Goal: Task Accomplishment & Management: Use online tool/utility

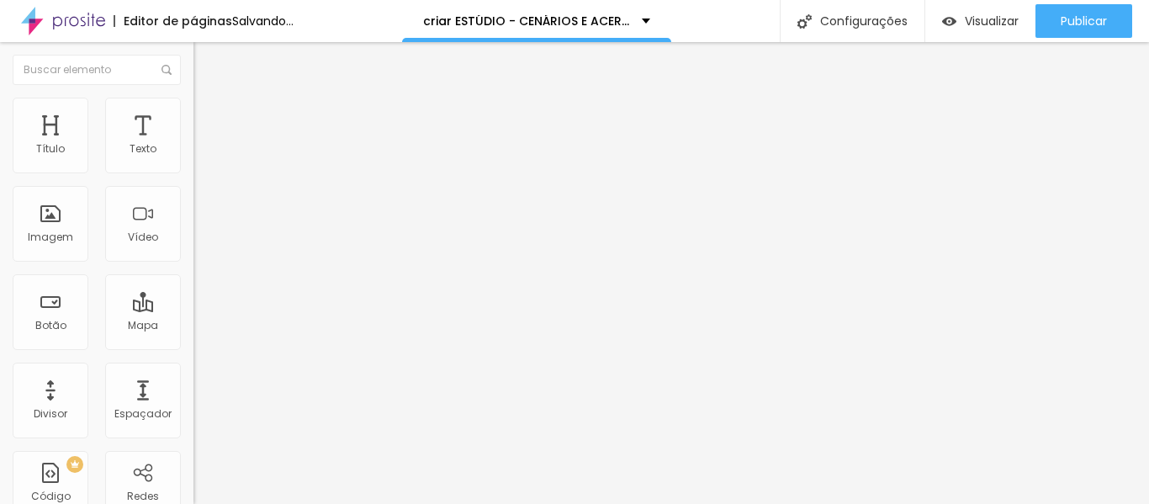
click at [193, 145] on span "Adicionar imagem" at bounding box center [247, 137] width 109 height 14
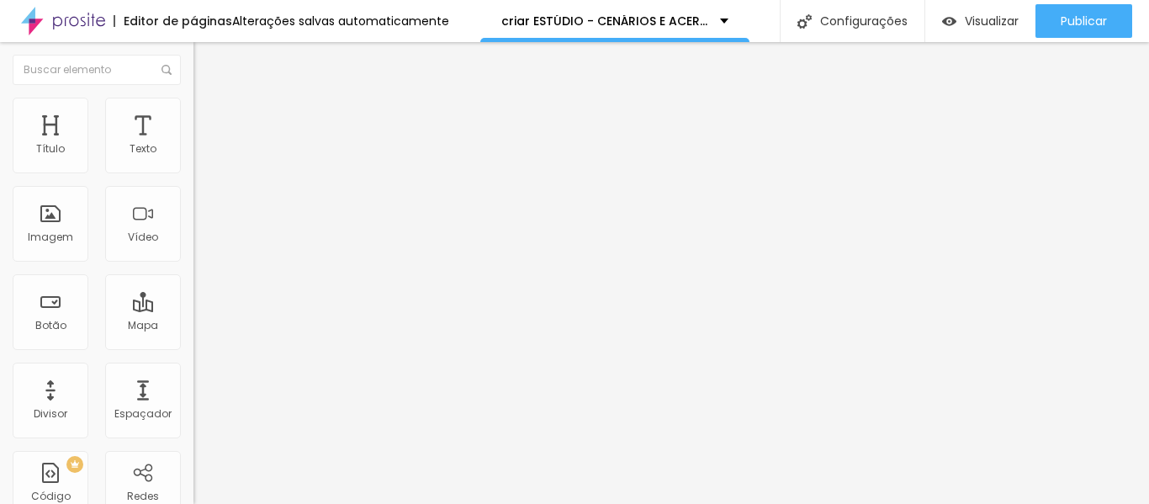
click at [193, 308] on div "Proporção Original Cinema 16:9 Padrão 4:3 Quadrado 1:1 Original" at bounding box center [289, 274] width 193 height 66
click at [193, 263] on span "Original" at bounding box center [213, 256] width 40 height 14
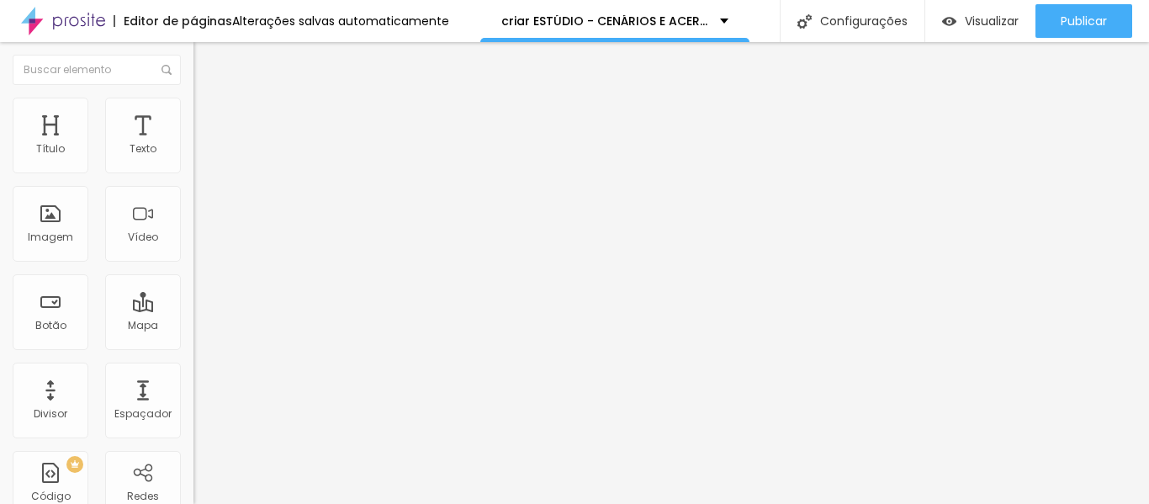
click at [193, 263] on span "Original" at bounding box center [213, 256] width 40 height 14
click at [193, 103] on li "Estilo" at bounding box center [289, 106] width 193 height 17
type input "35"
type input "30"
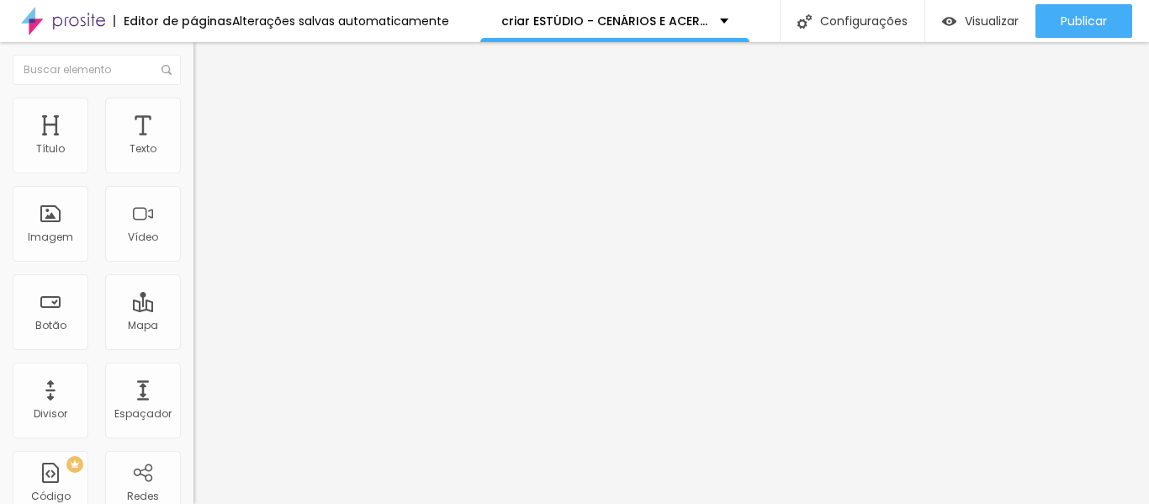
type input "30"
type input "25"
drag, startPoint x: 64, startPoint y: 183, endPoint x: 42, endPoint y: 183, distance: 21.9
type input "25"
click at [193, 172] on input "range" at bounding box center [247, 165] width 109 height 13
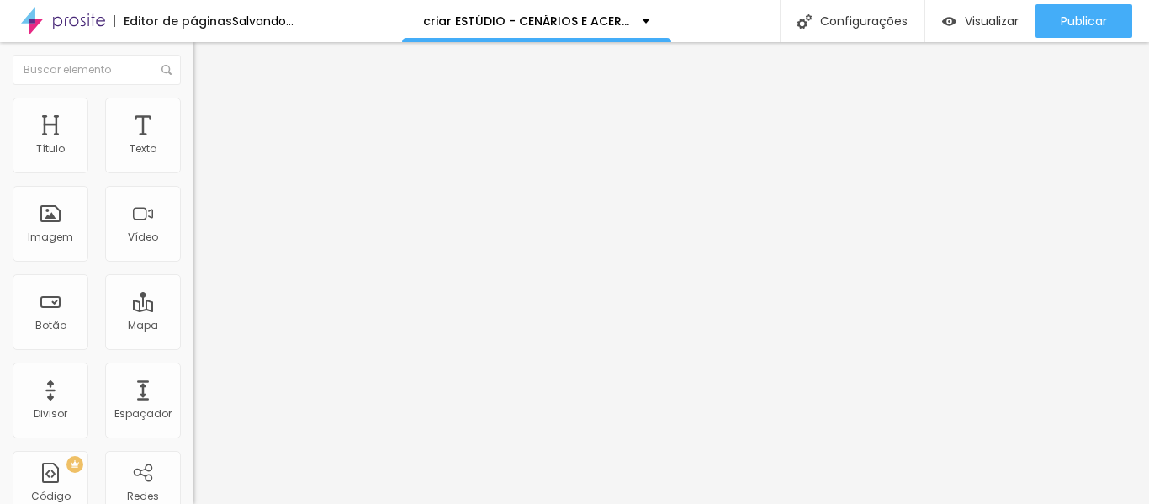
click at [193, 426] on div "Editar Imagem Conteúdo Estilo Avançado Tamanho 25 px % 0 Borda arredondada Somb…" at bounding box center [289, 273] width 193 height 462
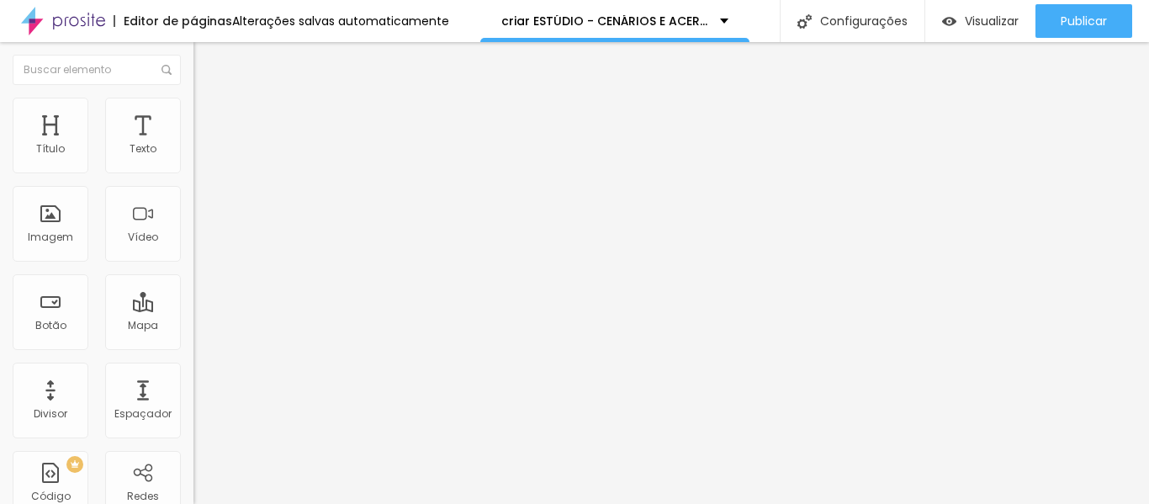
click at [193, 426] on div "Editar Imagem Conteúdo Estilo Avançado Tamanho 25 px % 0 Borda arredondada Somb…" at bounding box center [289, 273] width 193 height 462
click at [193, 98] on li "Conteúdo" at bounding box center [289, 89] width 193 height 17
click at [206, 61] on img "button" at bounding box center [212, 61] width 13 height 13
click at [193, 249] on div "Voltar ao padrão" at bounding box center [289, 230] width 193 height 37
click at [193, 249] on button "button" at bounding box center [205, 240] width 24 height 18
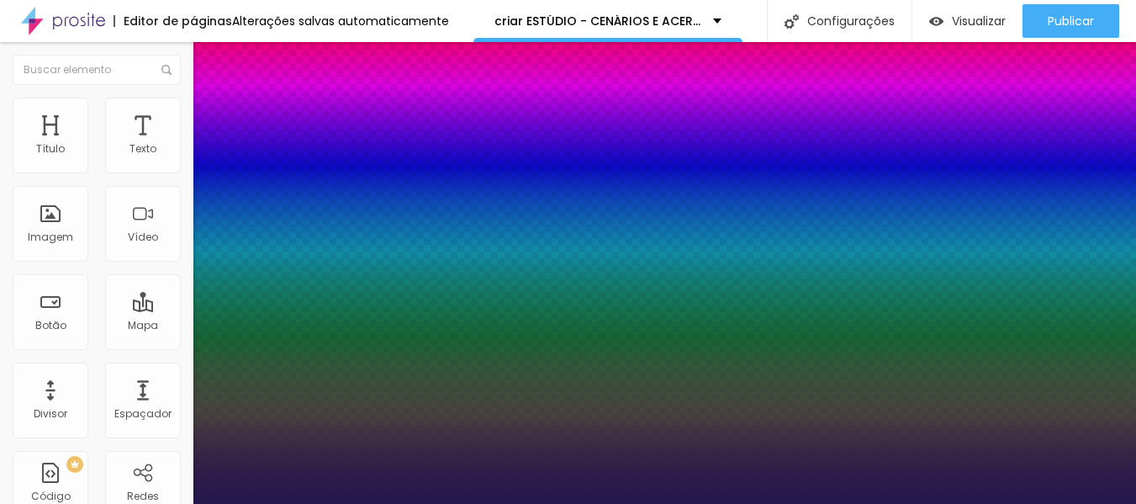
type input "1"
type input "100"
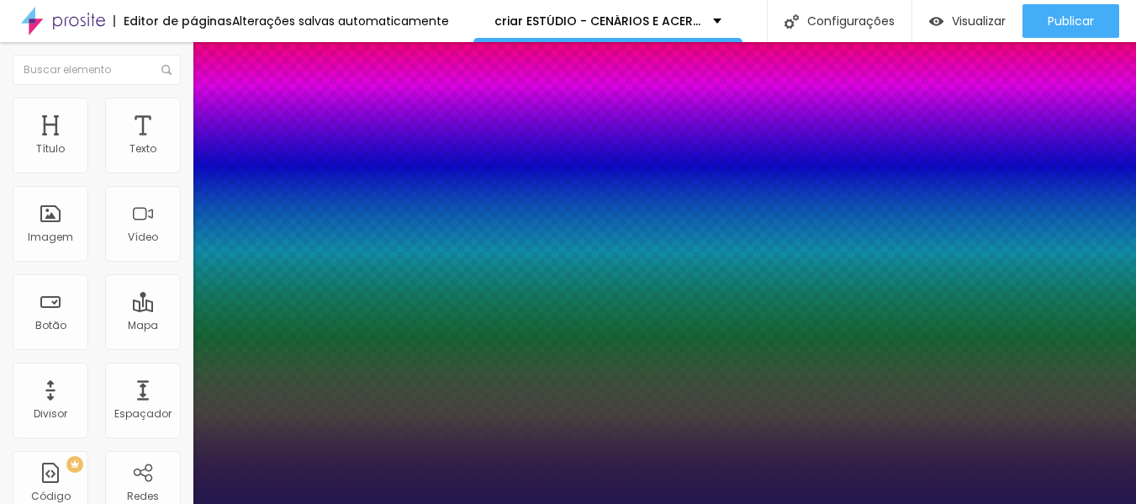
type input "100"
type input "1"
type input "10"
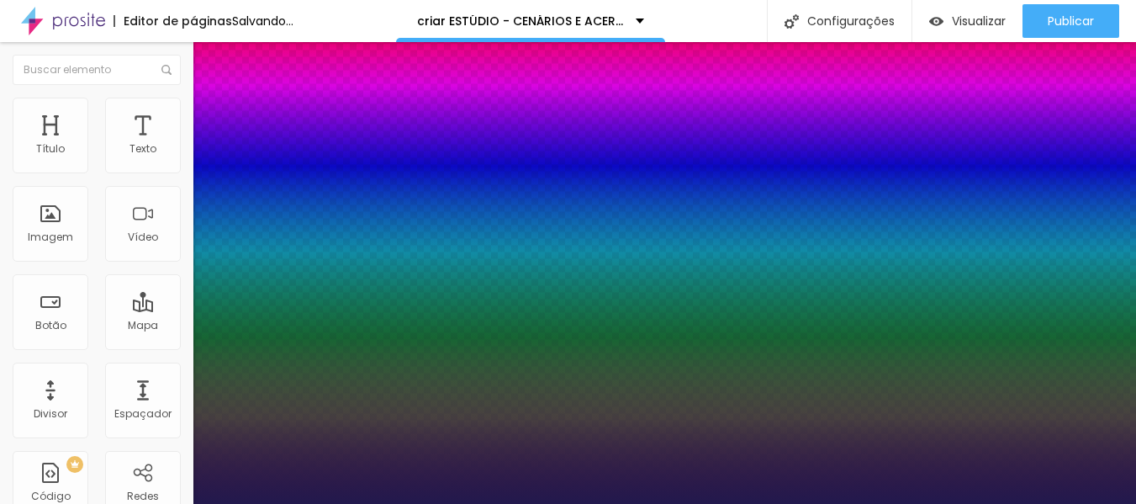
type input "1"
type input "8"
type input "1"
type input "8"
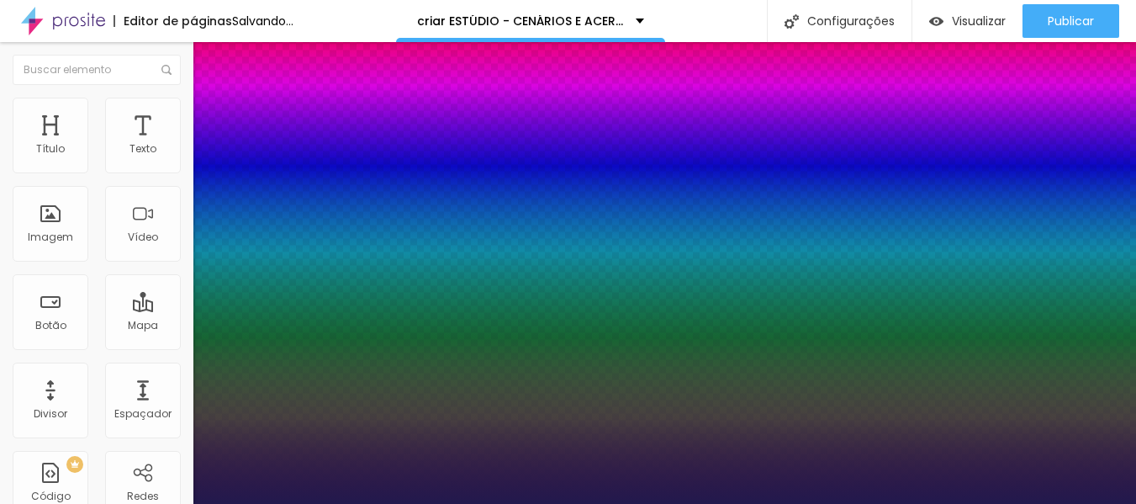
type input "1"
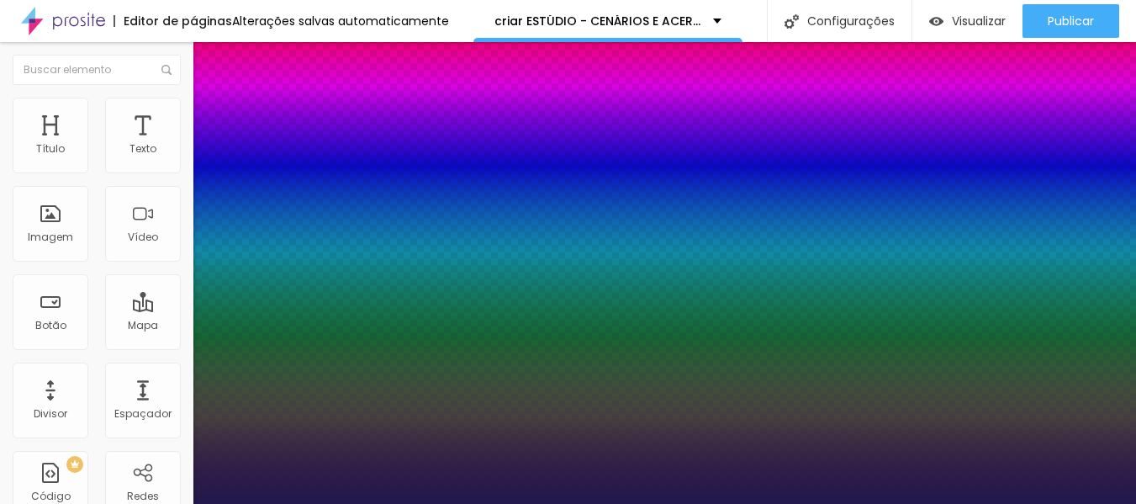
type input "8"
type input "3"
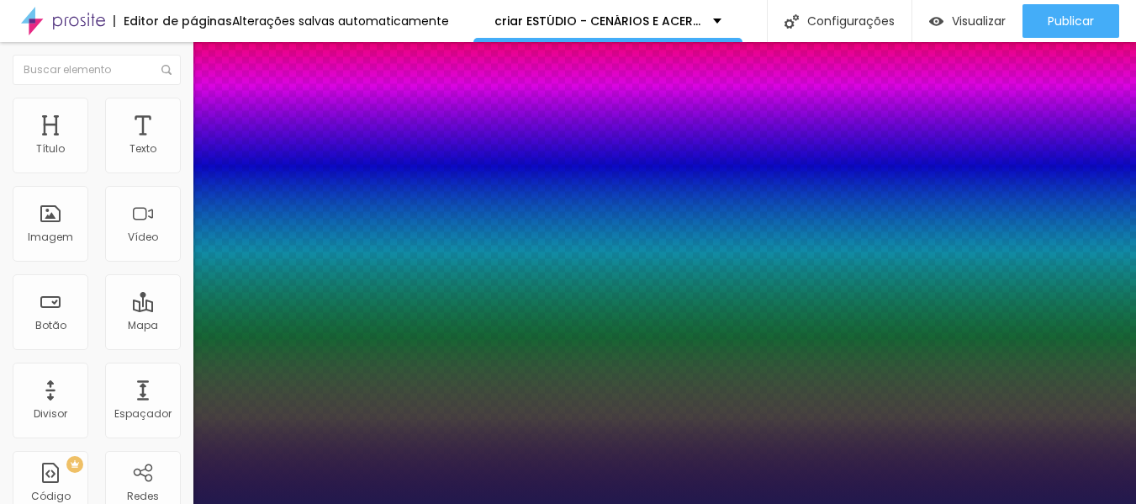
type input "1"
type input "30"
type input "1"
type input "30"
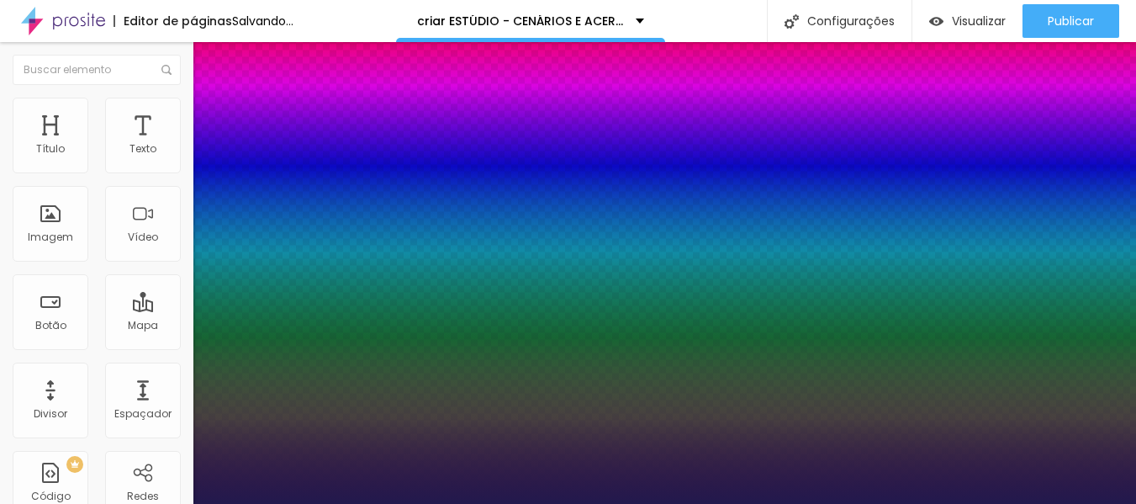
type input "1"
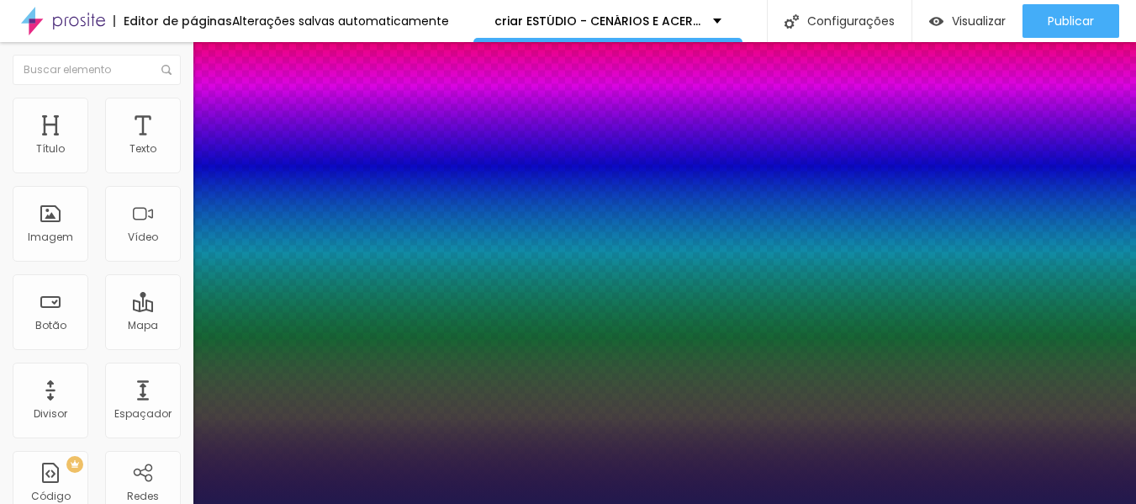
type input "8"
type input "2"
type input "1"
type input "25"
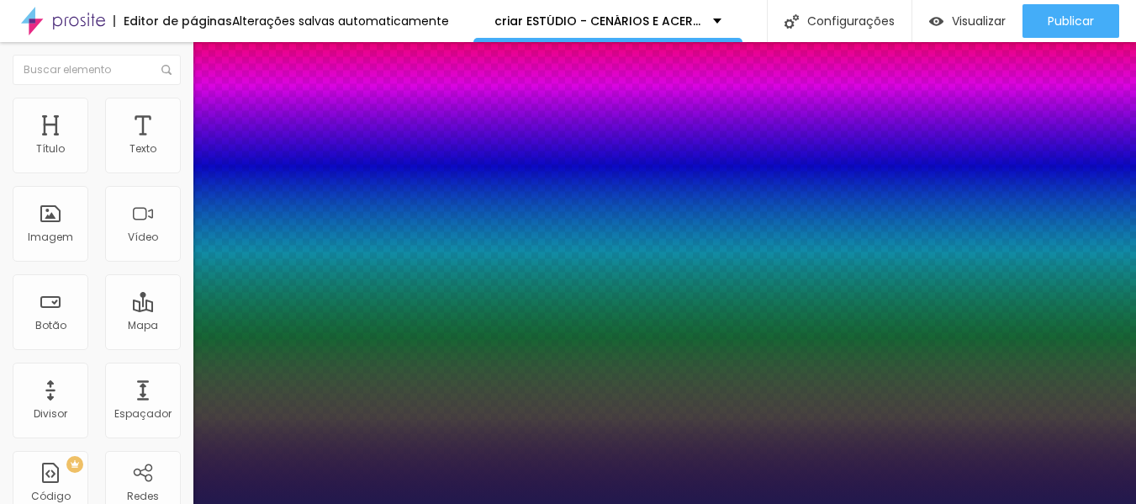
type input "1"
type input "25"
click at [585, 503] on div at bounding box center [568, 504] width 1136 height 0
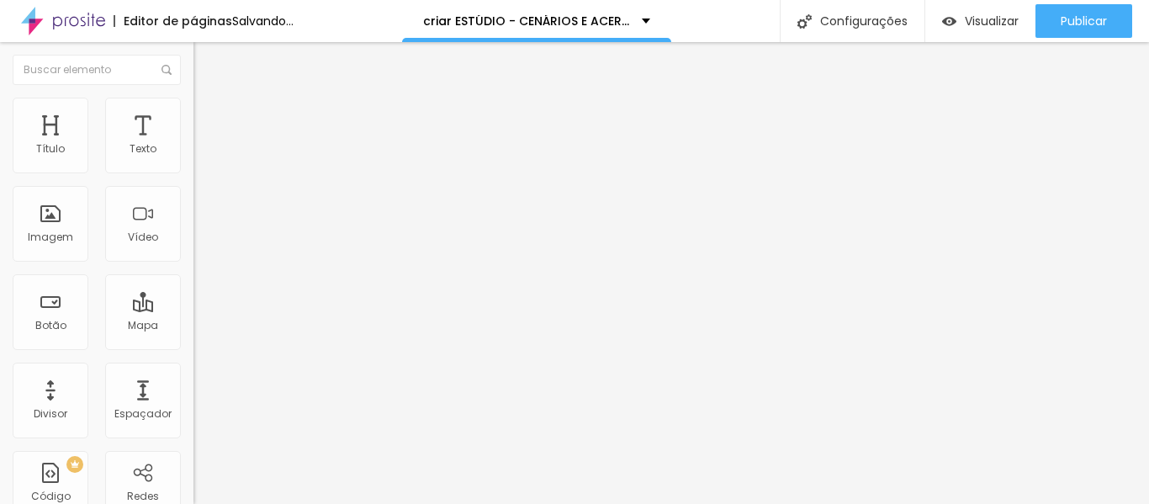
click at [193, 249] on button "button" at bounding box center [205, 240] width 24 height 18
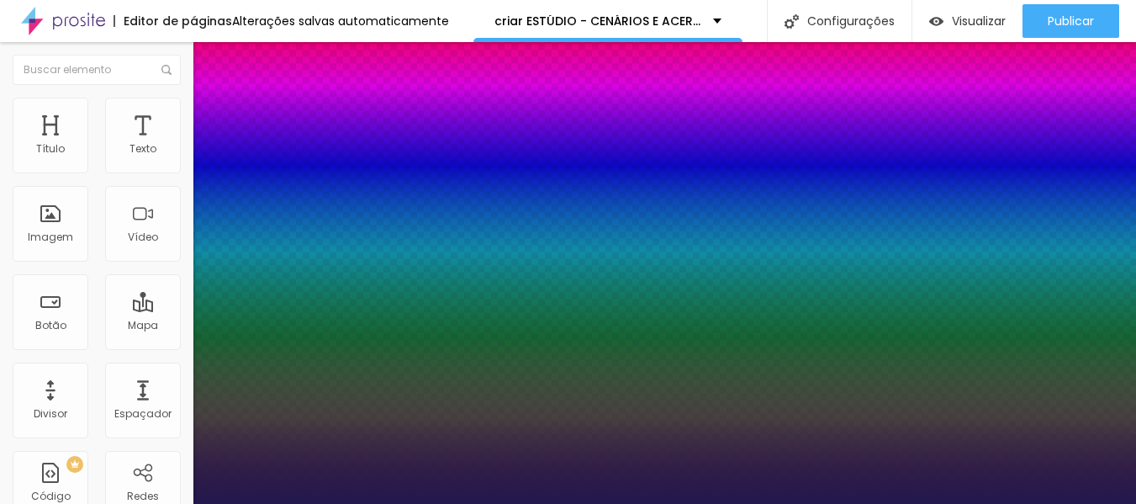
type input "1"
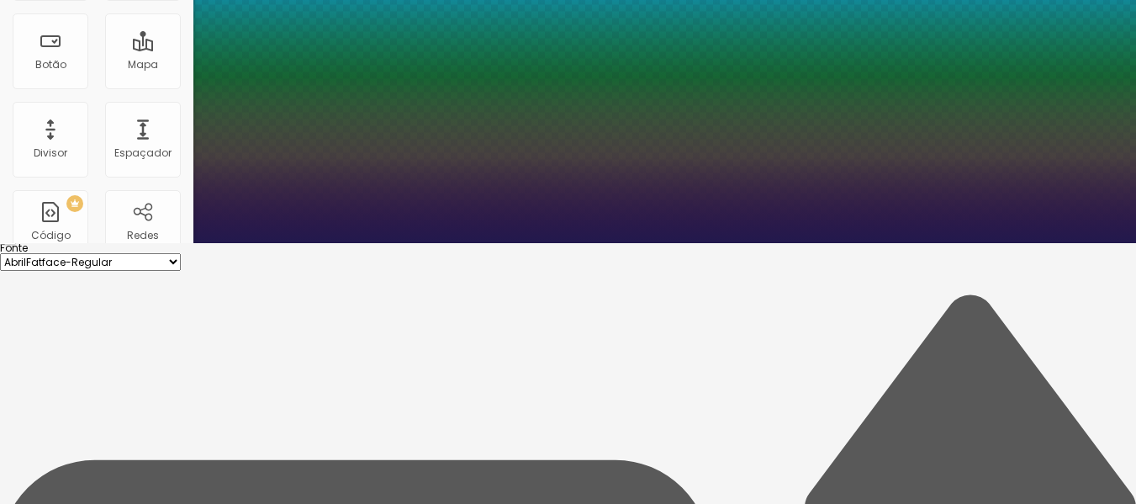
scroll to position [277, 0]
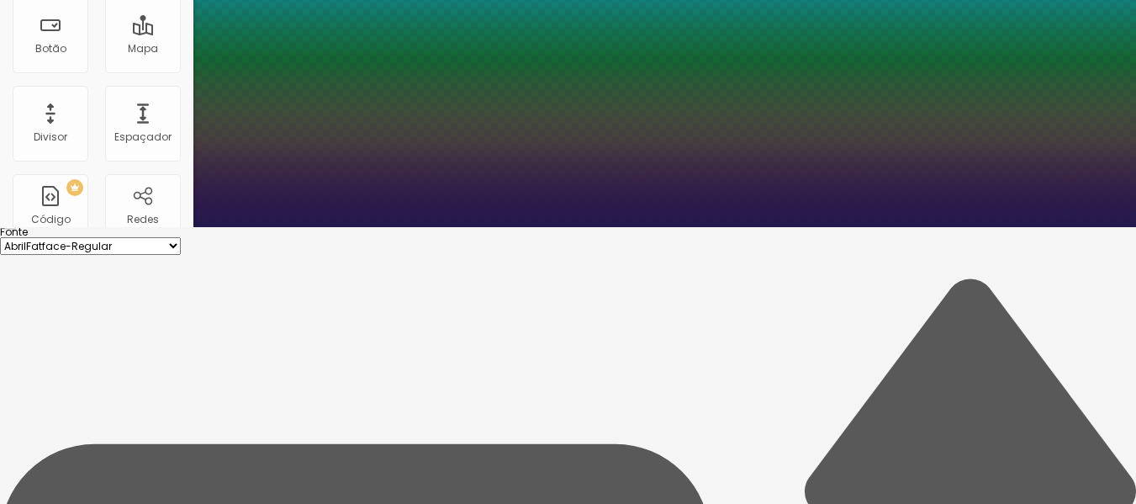
click at [98, 227] on div at bounding box center [568, 227] width 1136 height 0
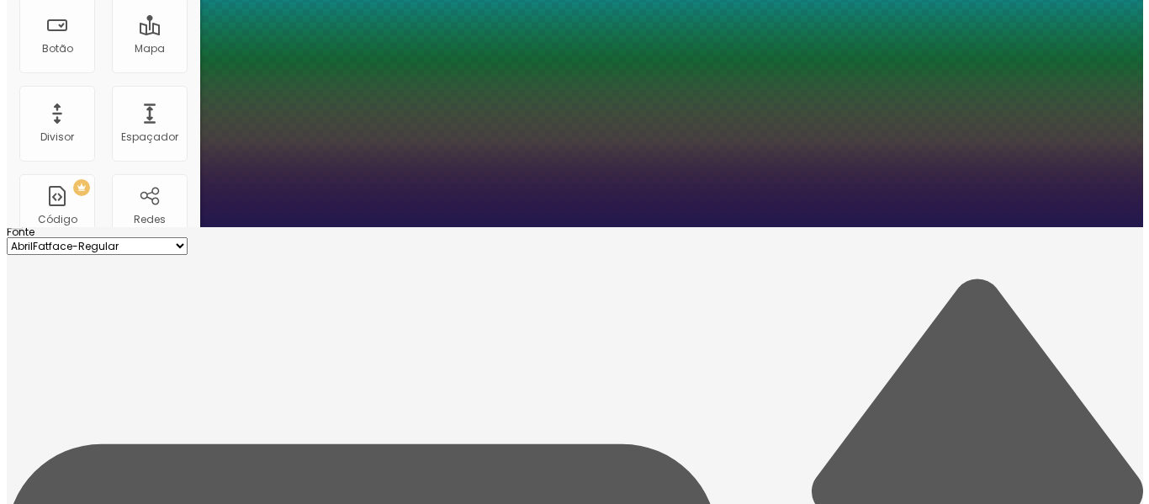
scroll to position [0, 0]
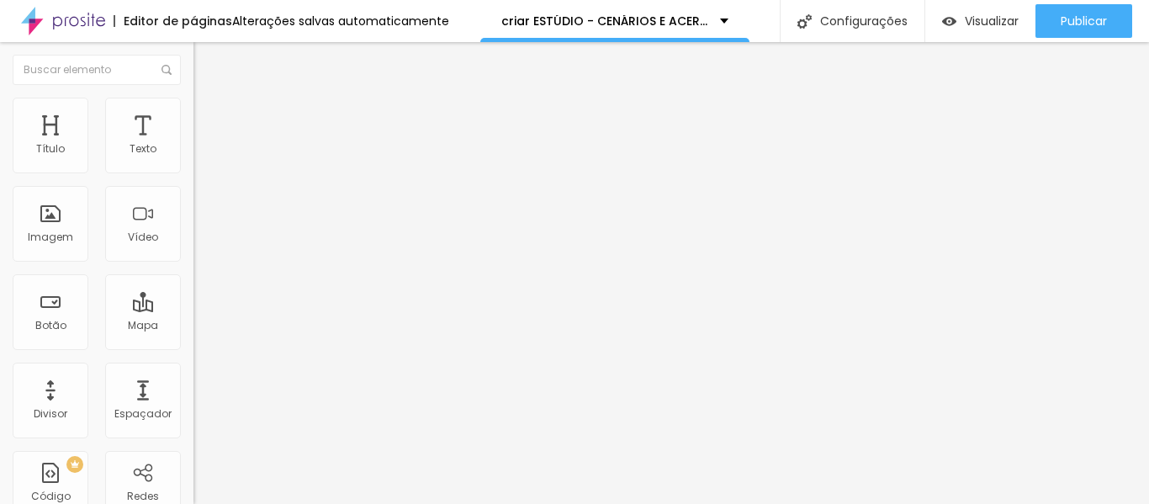
click at [193, 445] on div "Editar Título Estilo Avançado Tamanho Titulo 1 H1 Titulo 2 H2 Titulo 3 H3 Titul…" at bounding box center [289, 273] width 193 height 462
click at [193, 249] on button "button" at bounding box center [205, 240] width 24 height 18
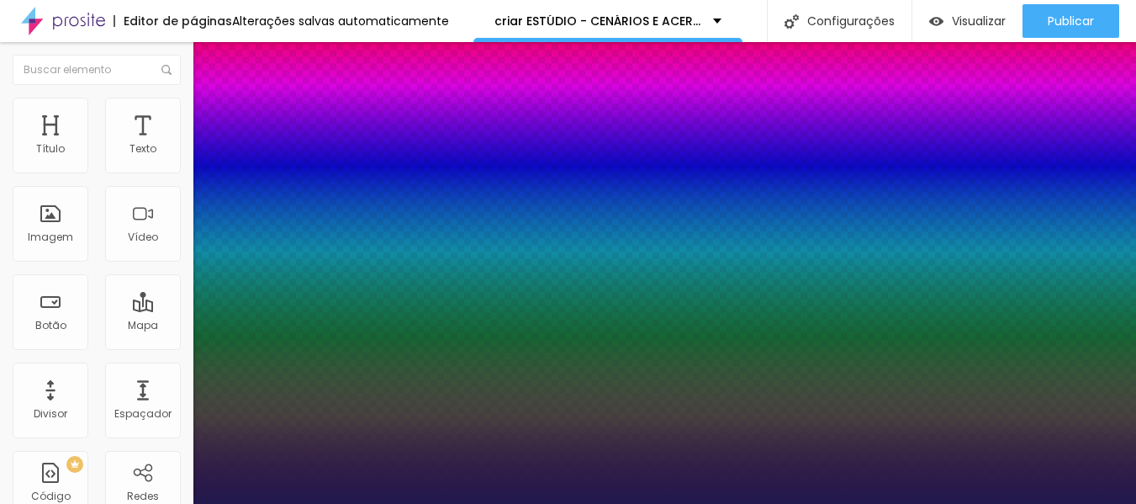
type input "1"
select select "MontserratMedium"
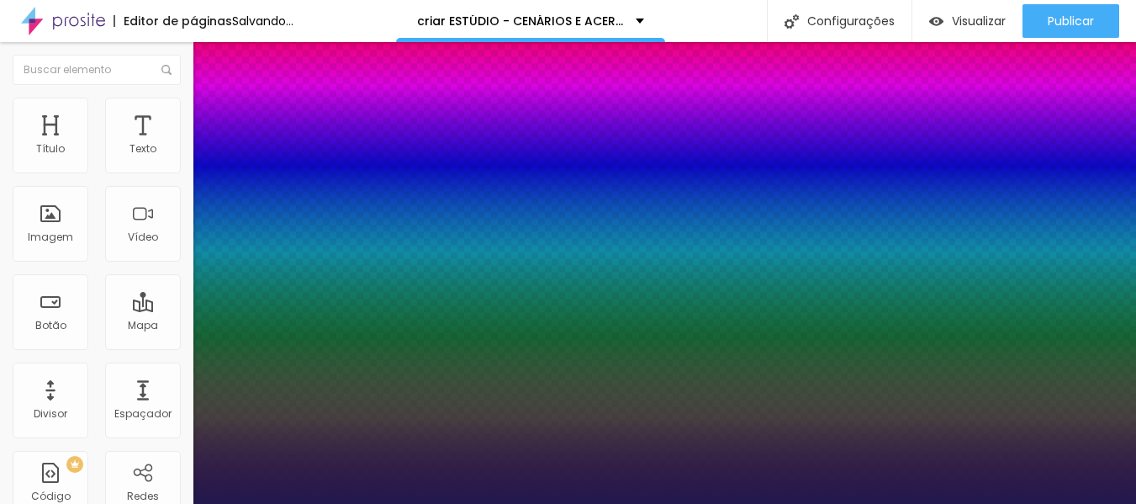
type input "1"
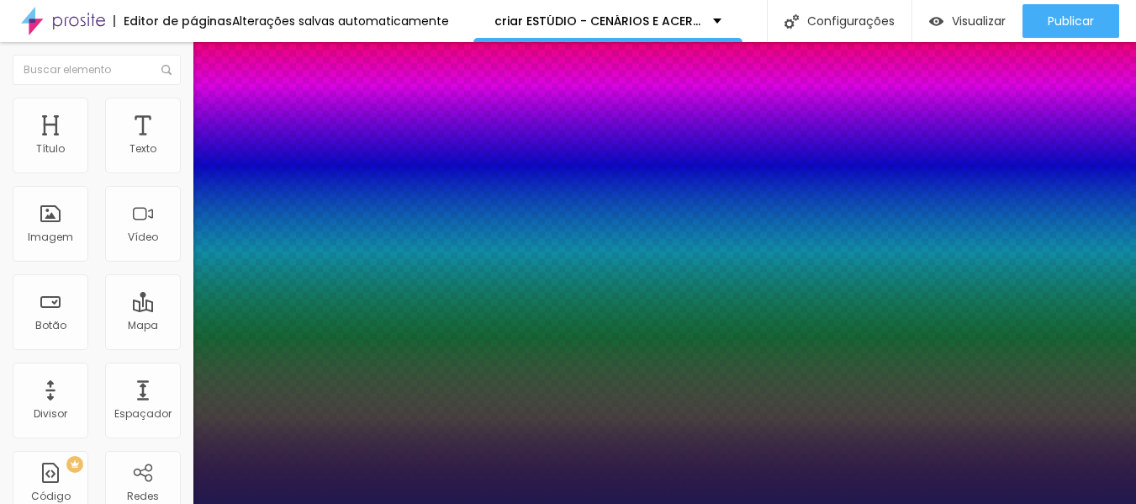
click at [380, 503] on div at bounding box center [568, 504] width 1136 height 0
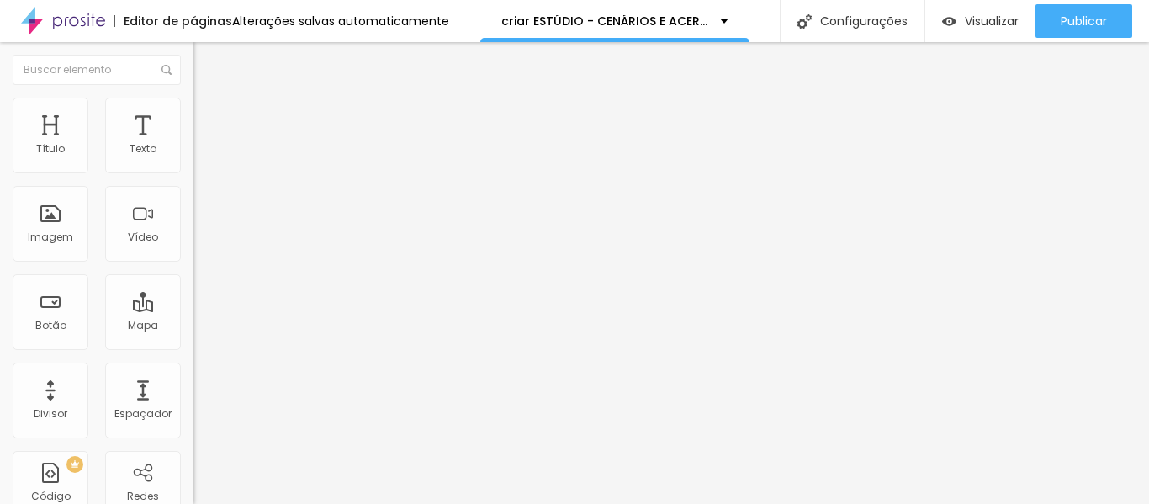
click at [200, 156] on icon "button" at bounding box center [205, 151] width 10 height 10
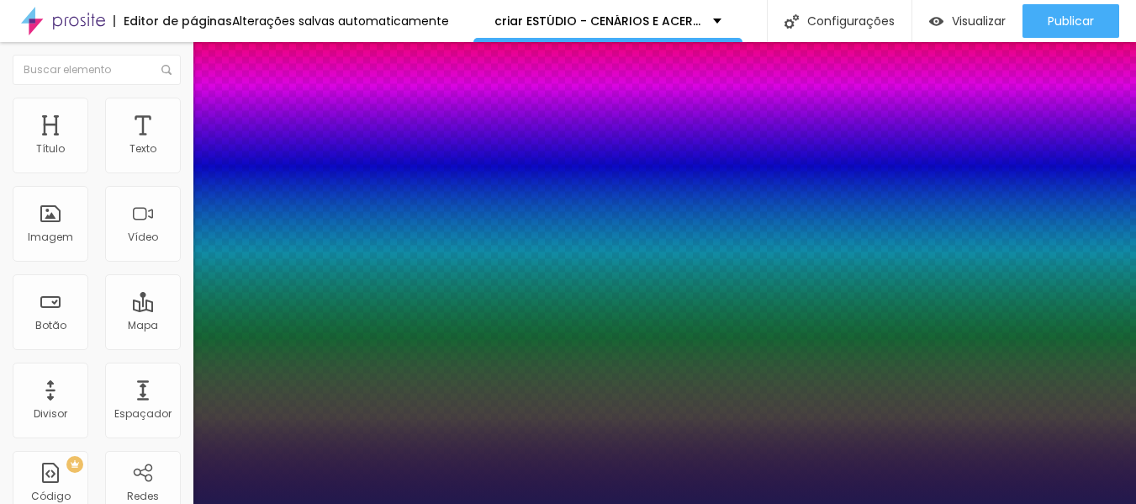
type input "1"
select select "Montserrat"
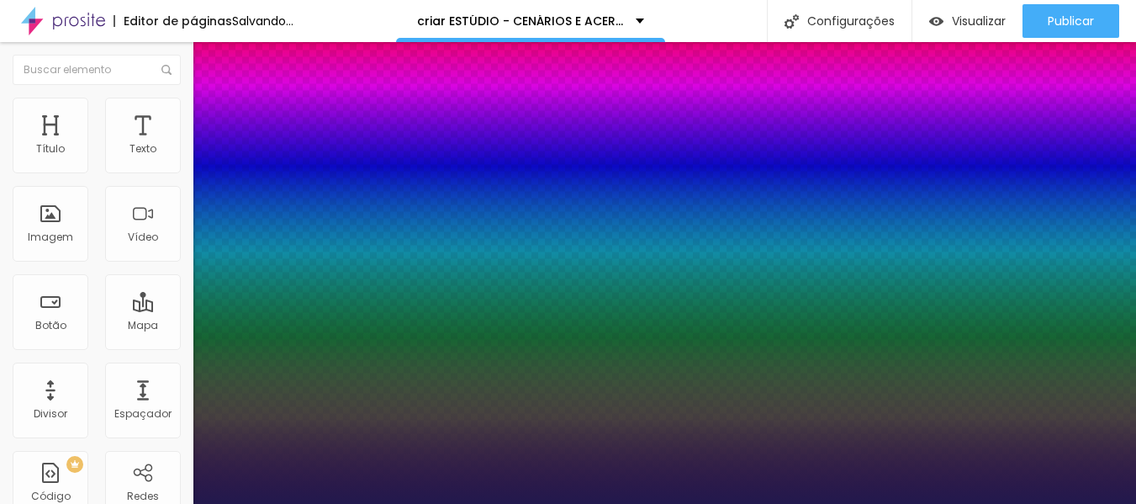
type input "1"
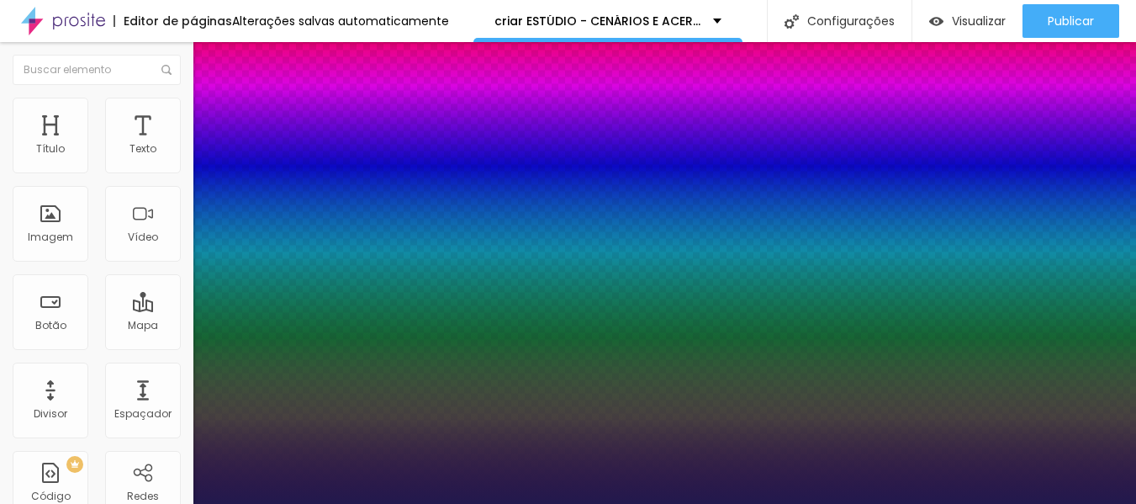
click at [465, 503] on div at bounding box center [568, 504] width 1136 height 0
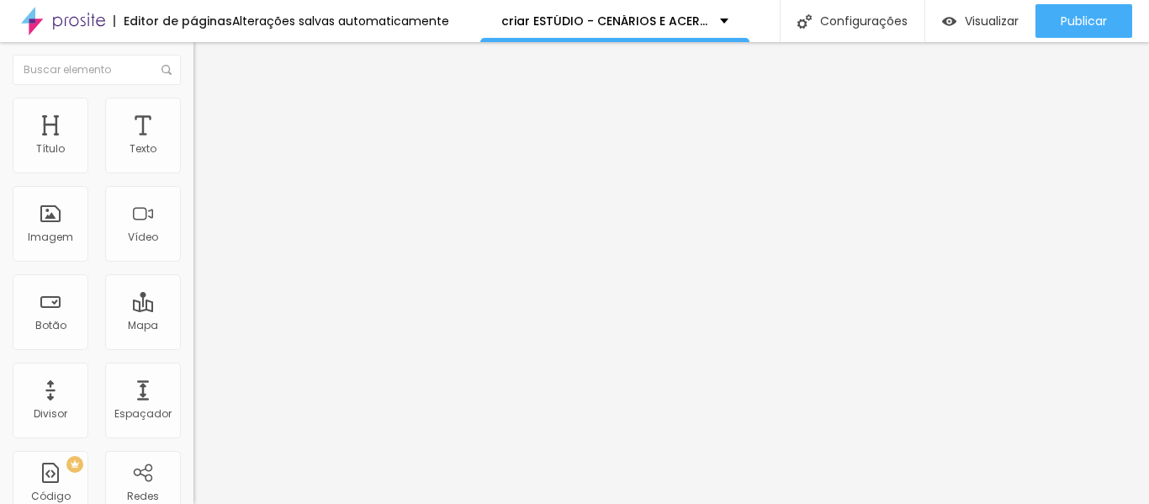
click at [193, 145] on span "Adicionar imagem" at bounding box center [247, 137] width 109 height 14
click at [193, 263] on span "Original" at bounding box center [213, 256] width 40 height 14
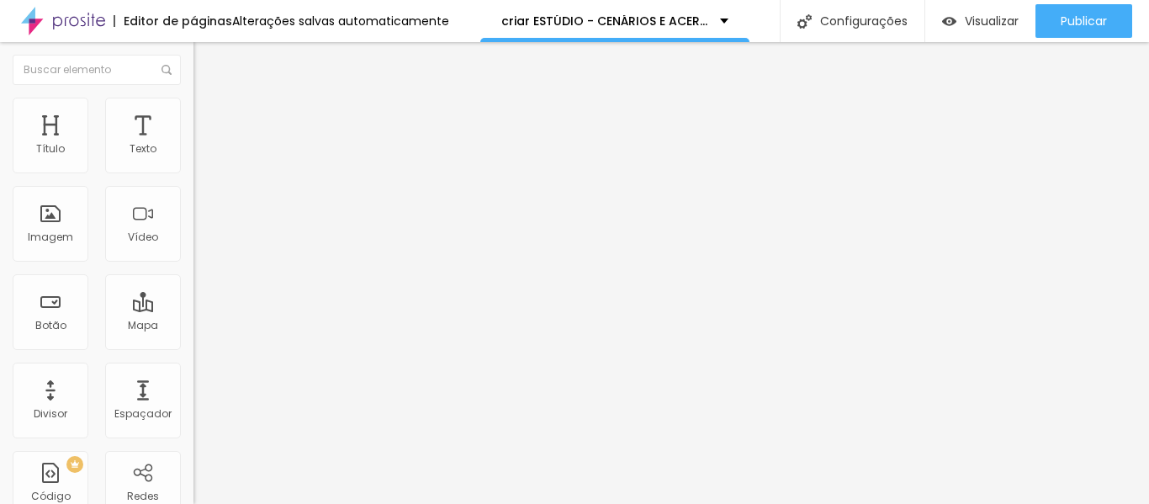
click at [193, 283] on span "Padrão" at bounding box center [212, 276] width 38 height 14
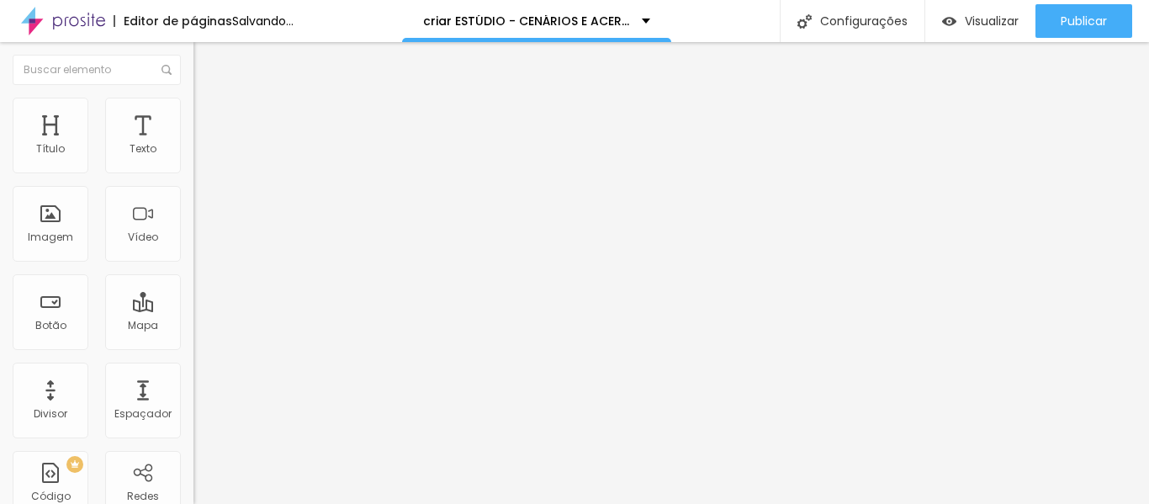
click at [193, 272] on div "Cinema 16:9" at bounding box center [289, 267] width 193 height 10
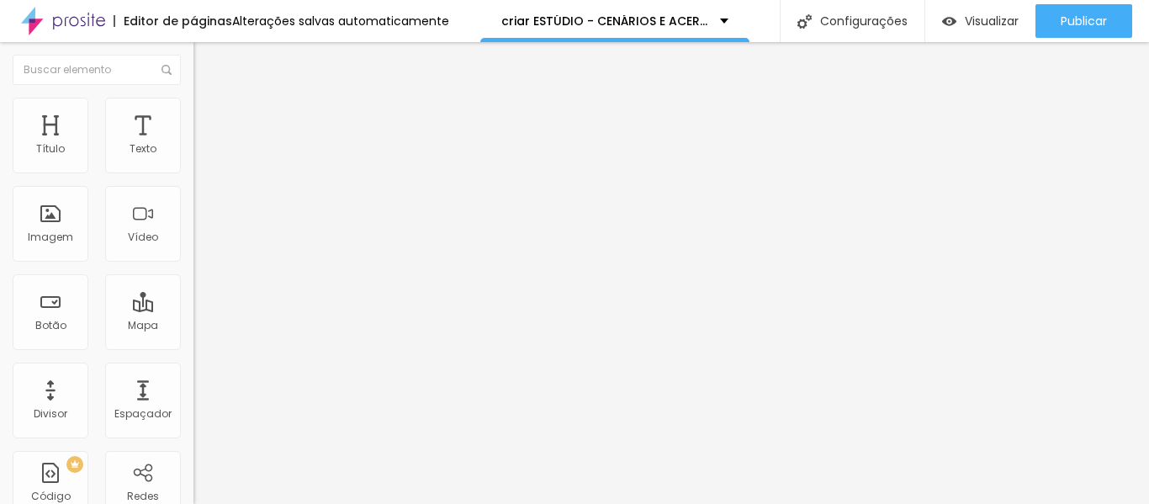
click at [193, 298] on div "Quadrado 1:1" at bounding box center [289, 293] width 193 height 10
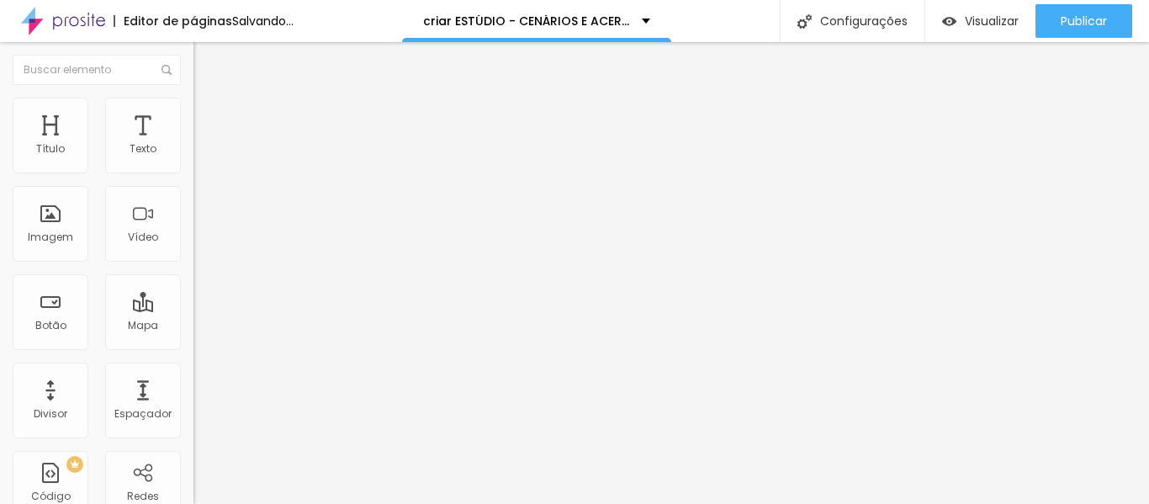
click at [193, 298] on div "Quadrado 1:1" at bounding box center [289, 290] width 193 height 16
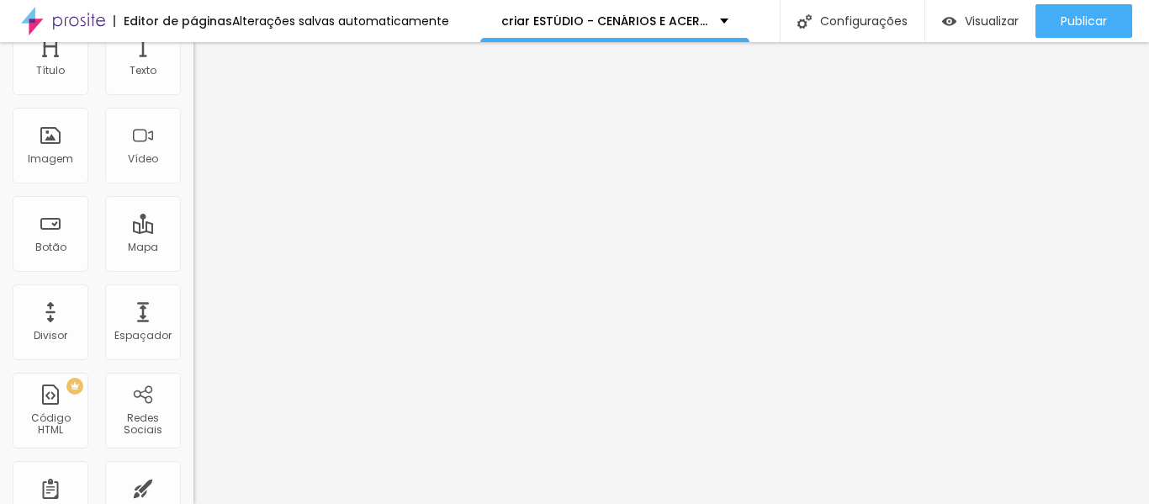
scroll to position [116, 0]
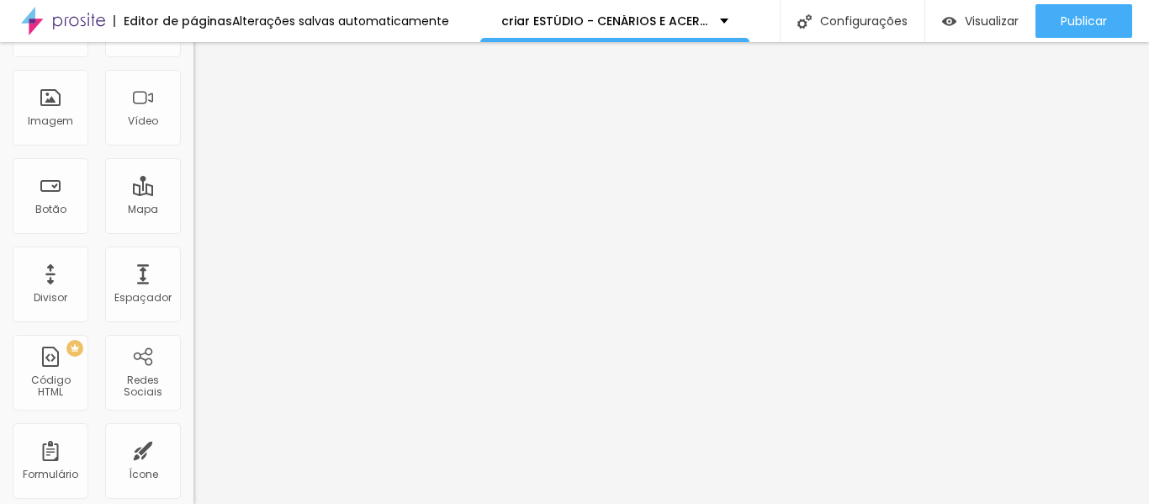
click at [208, 183] on span "Quadrado" at bounding box center [235, 176] width 55 height 14
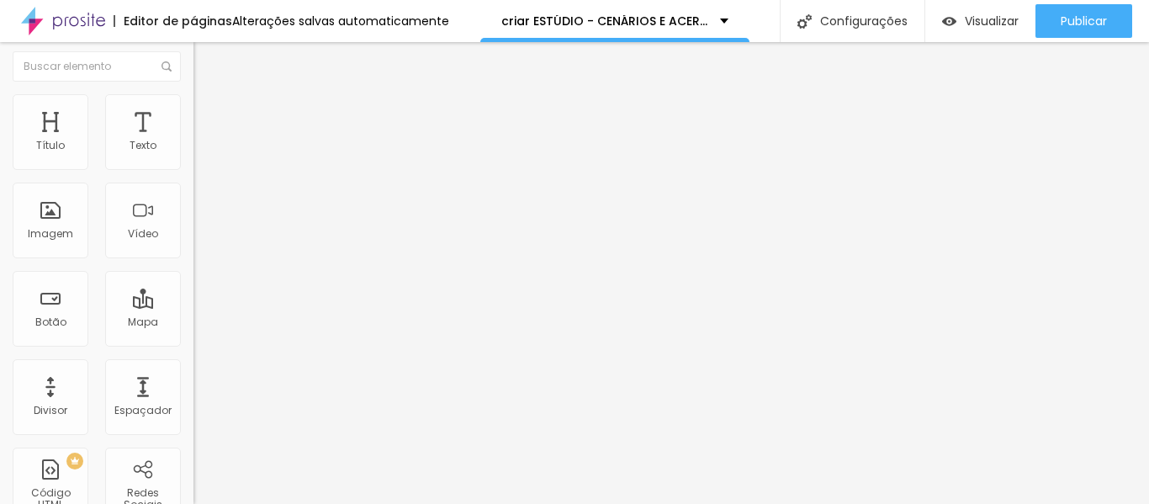
scroll to position [0, 0]
click at [209, 114] on span "Estilo" at bounding box center [222, 109] width 26 height 14
type input "40"
type input "35"
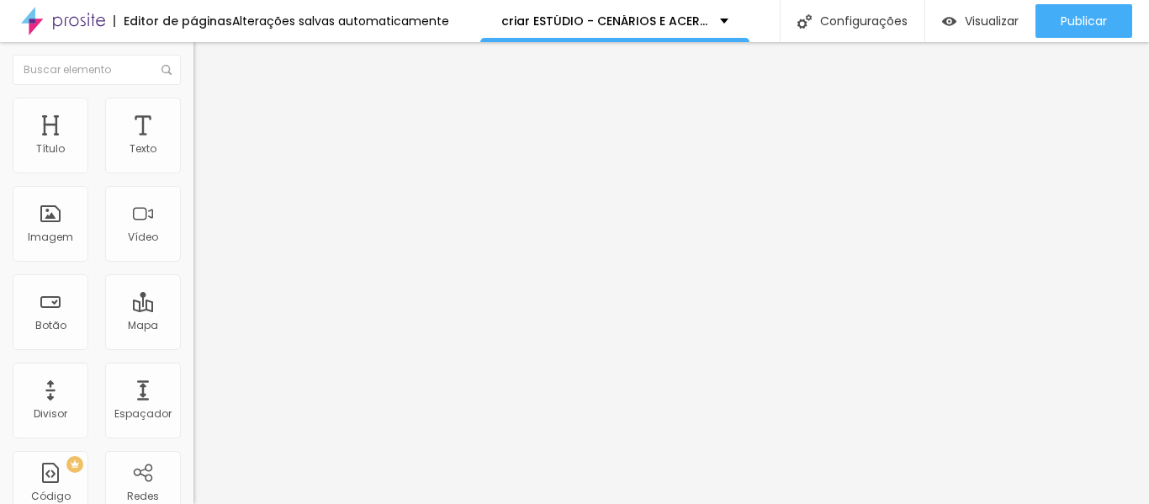
type input "35"
type input "30"
type input "25"
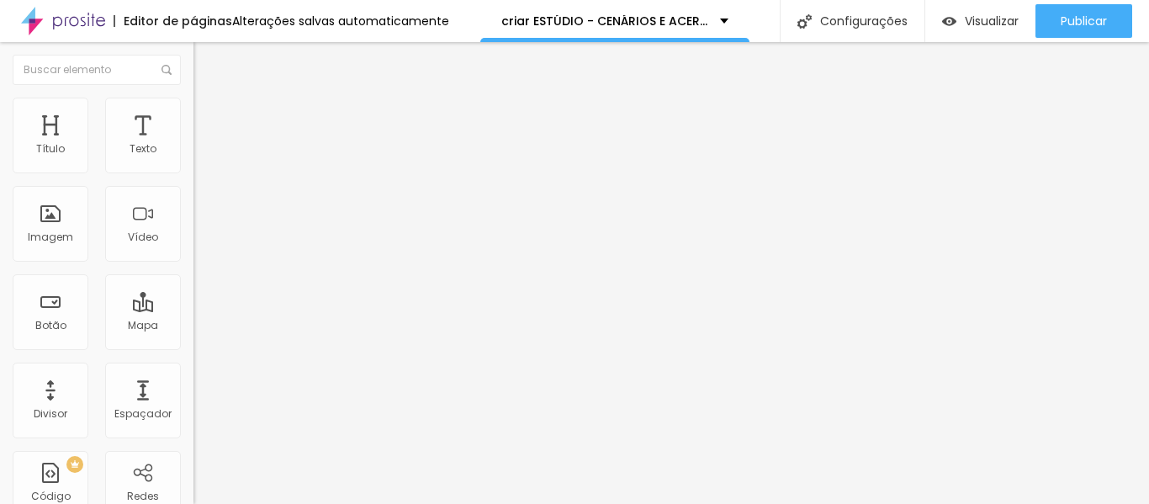
type input "30"
type input "35"
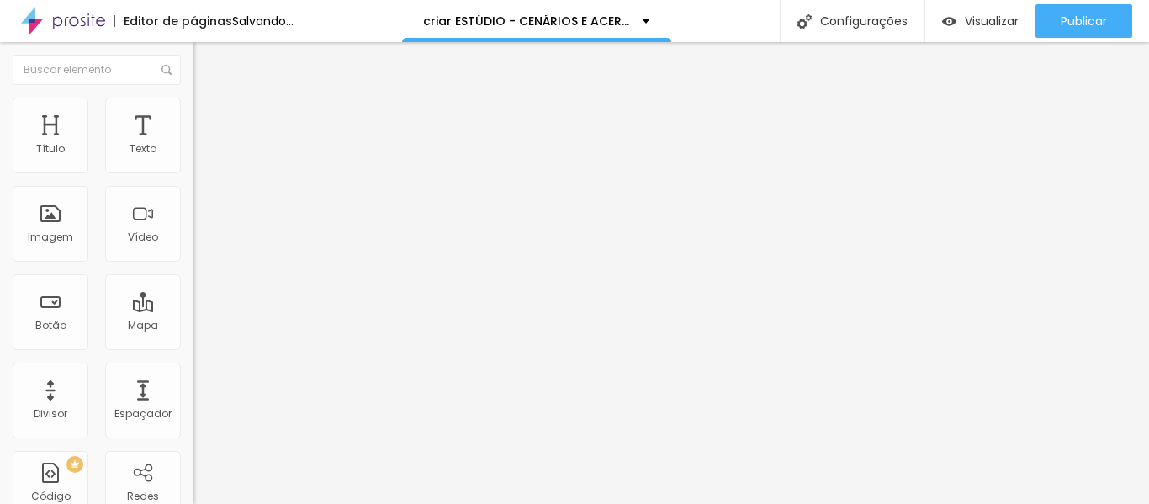
drag, startPoint x: 69, startPoint y: 182, endPoint x: 59, endPoint y: 191, distance: 13.7
type input "35"
click at [193, 172] on input "range" at bounding box center [247, 165] width 109 height 13
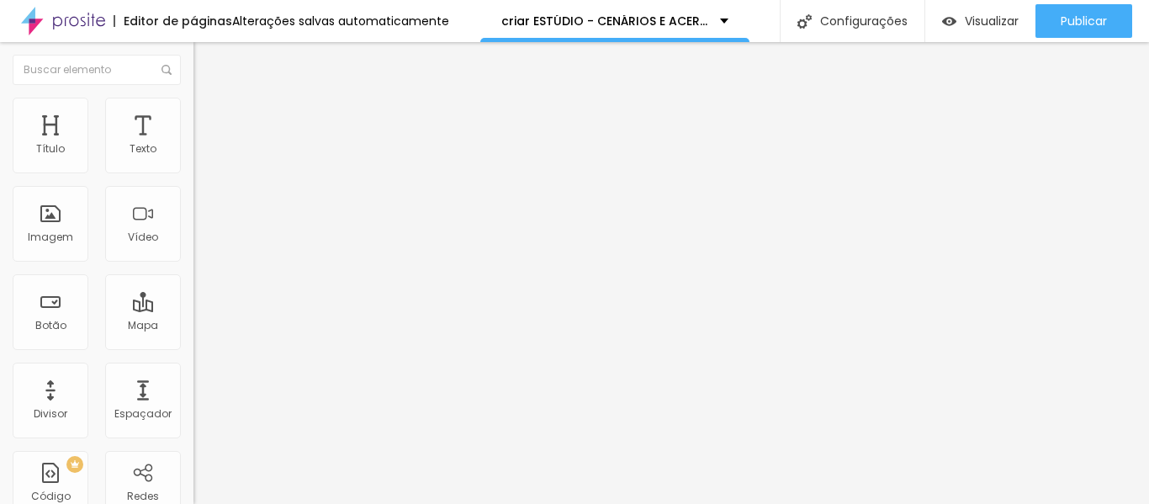
click at [209, 99] on span "Conteúdo" at bounding box center [235, 92] width 52 height 14
click at [193, 263] on span "1:1 Quadrado" at bounding box center [226, 256] width 66 height 14
click at [193, 283] on span "Padrão" at bounding box center [212, 276] width 38 height 14
click at [193, 213] on img at bounding box center [199, 207] width 12 height 12
click at [193, 263] on span "4:3 Padrão" at bounding box center [221, 256] width 56 height 14
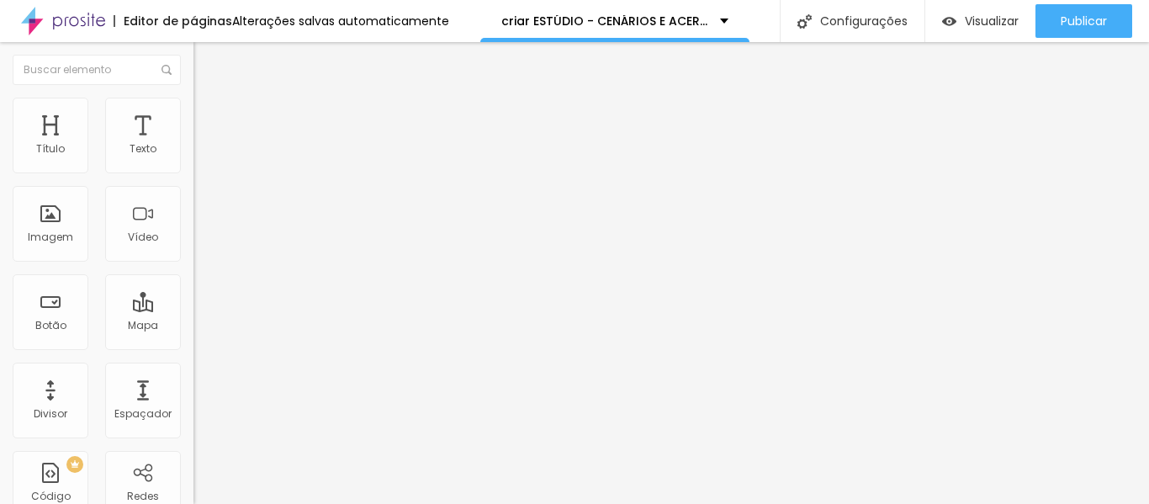
click at [193, 299] on span "Quadrado" at bounding box center [220, 292] width 55 height 14
click at [193, 308] on div "Original" at bounding box center [289, 303] width 193 height 10
click at [209, 116] on span "Estilo" at bounding box center [222, 109] width 26 height 14
type input "50"
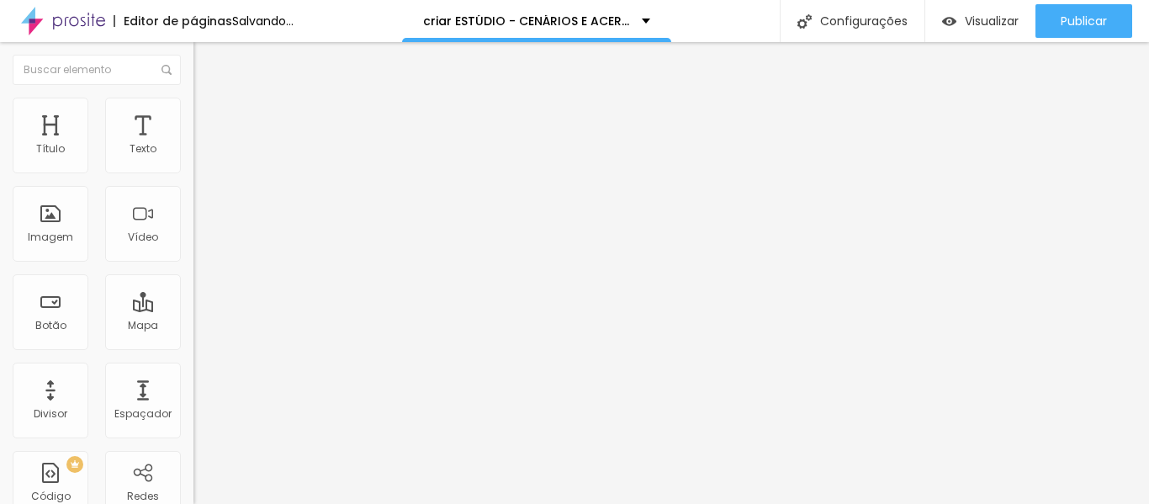
type input "55"
type input "60"
type input "65"
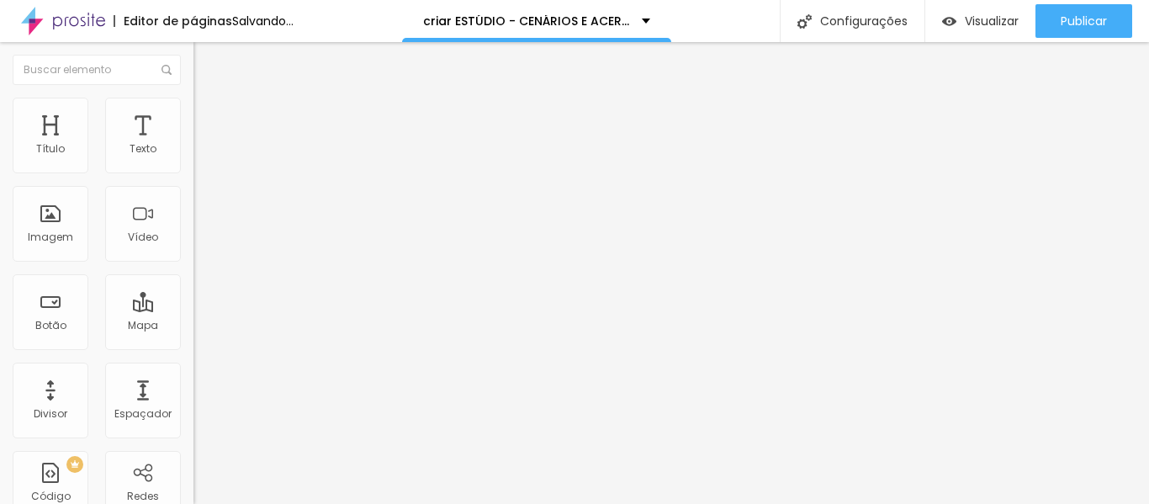
type input "65"
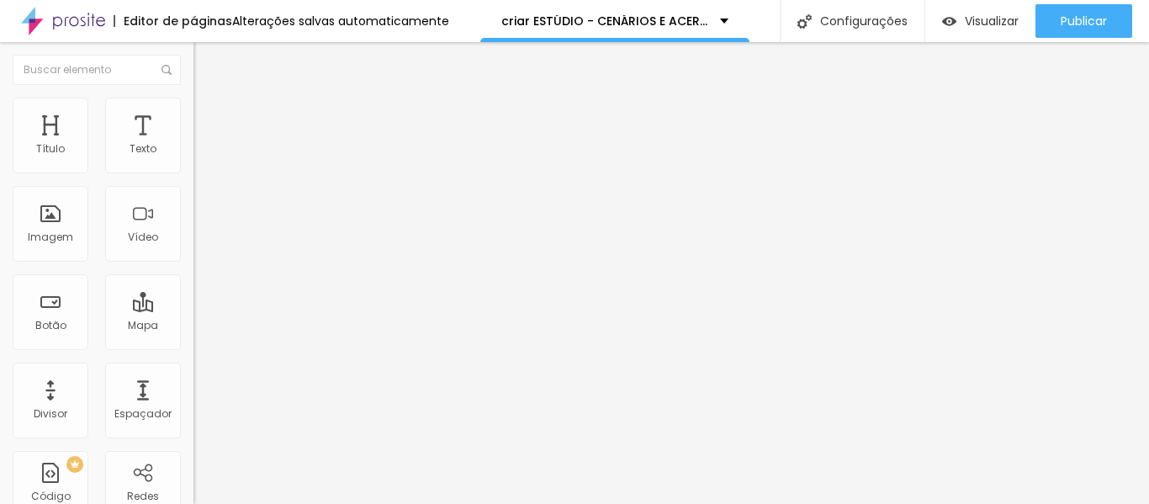
type input "75"
type input "80"
type input "85"
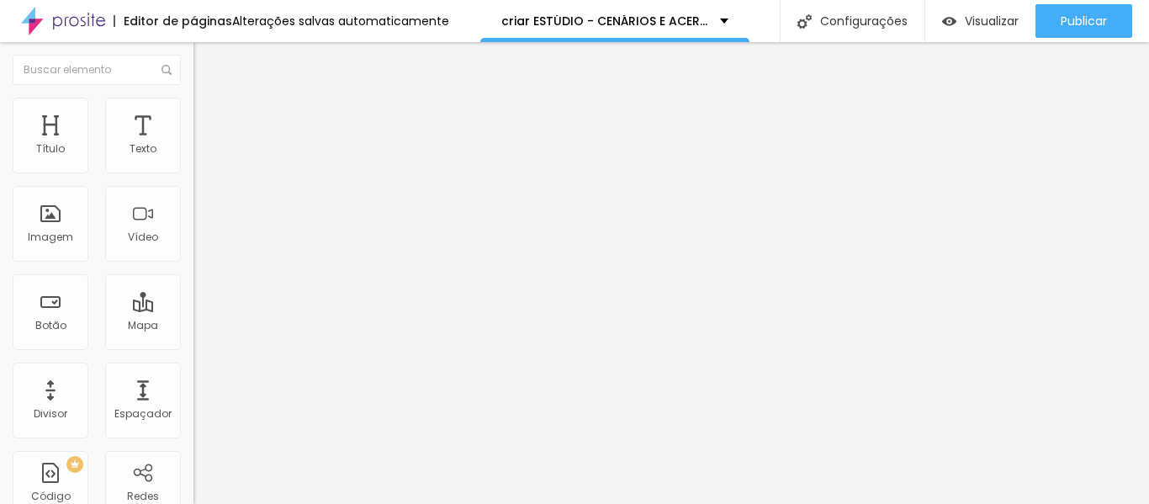
type input "85"
type input "90"
type input "95"
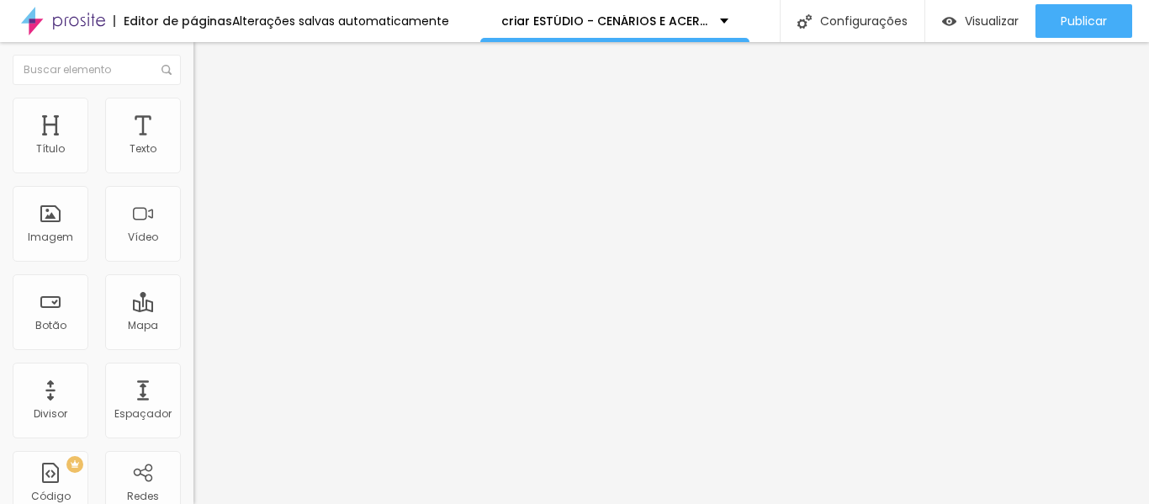
type input "100"
drag, startPoint x: 90, startPoint y: 180, endPoint x: 195, endPoint y: 209, distance: 109.0
type input "100"
click at [195, 172] on input "range" at bounding box center [247, 165] width 109 height 13
click at [193, 400] on div "Editar Imagem Conteúdo Estilo Avançado Tamanho 100 px % 0 Borda arredondada Som…" at bounding box center [289, 273] width 193 height 462
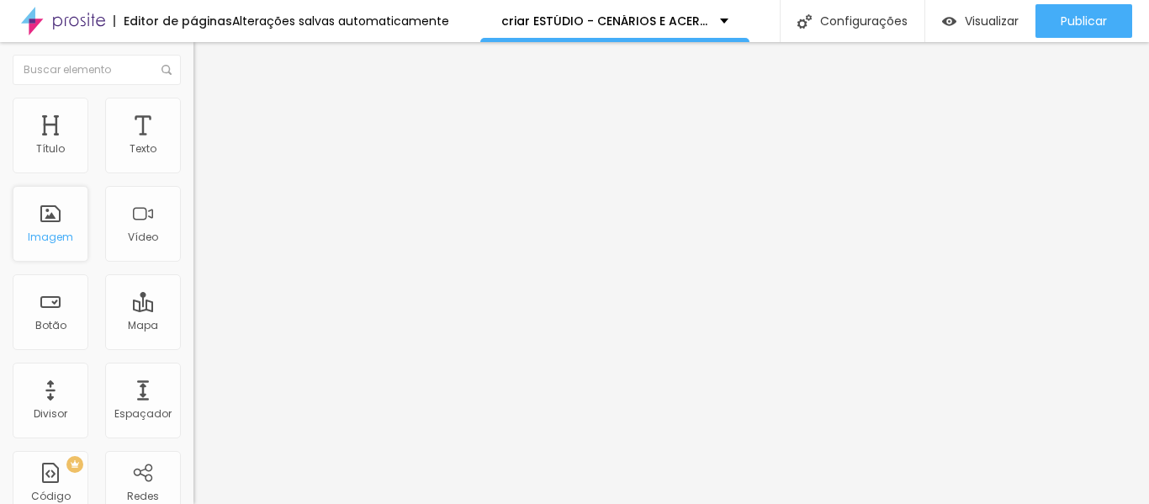
click at [46, 229] on div "Imagem" at bounding box center [51, 224] width 76 height 76
click at [193, 145] on span "Adicionar imagem" at bounding box center [247, 137] width 109 height 14
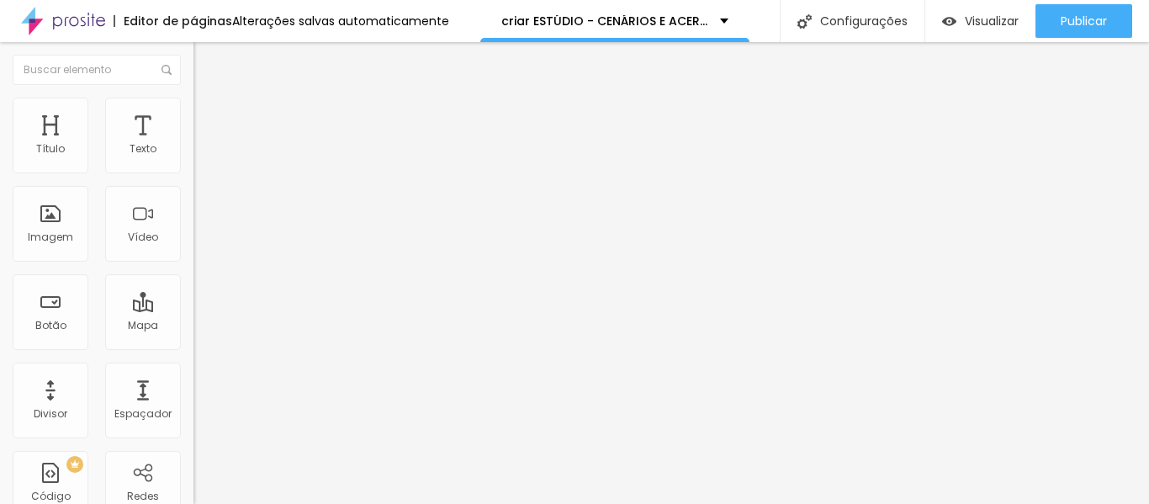
click at [193, 143] on div "Adicionar imagem" at bounding box center [289, 137] width 193 height 12
click at [193, 145] on span "Adicionar imagem" at bounding box center [247, 137] width 109 height 14
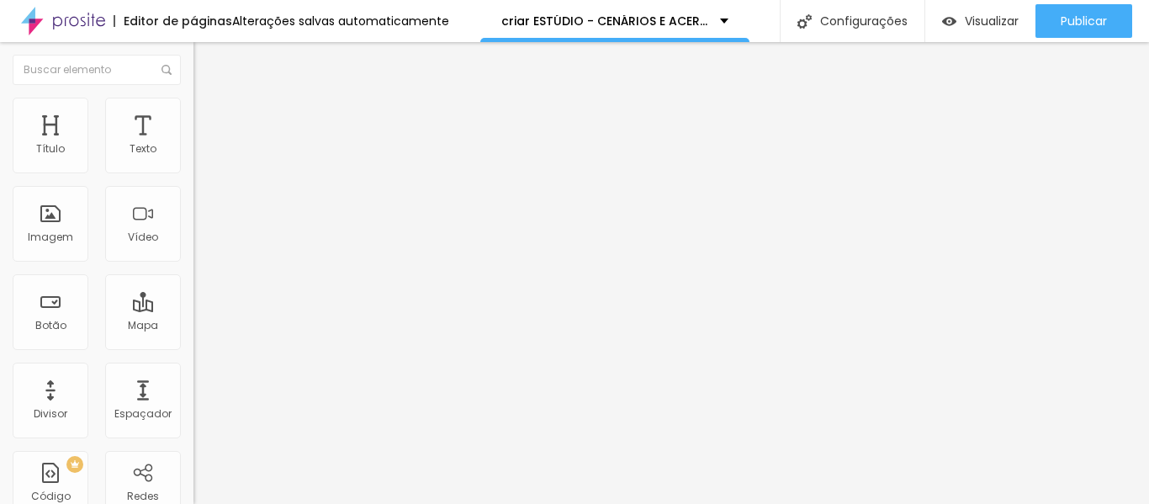
click at [193, 263] on span "Original" at bounding box center [213, 256] width 40 height 14
click at [193, 282] on div "Padrão 4:3" at bounding box center [289, 277] width 193 height 10
click at [193, 298] on div "Quadrado 1:1" at bounding box center [289, 293] width 193 height 10
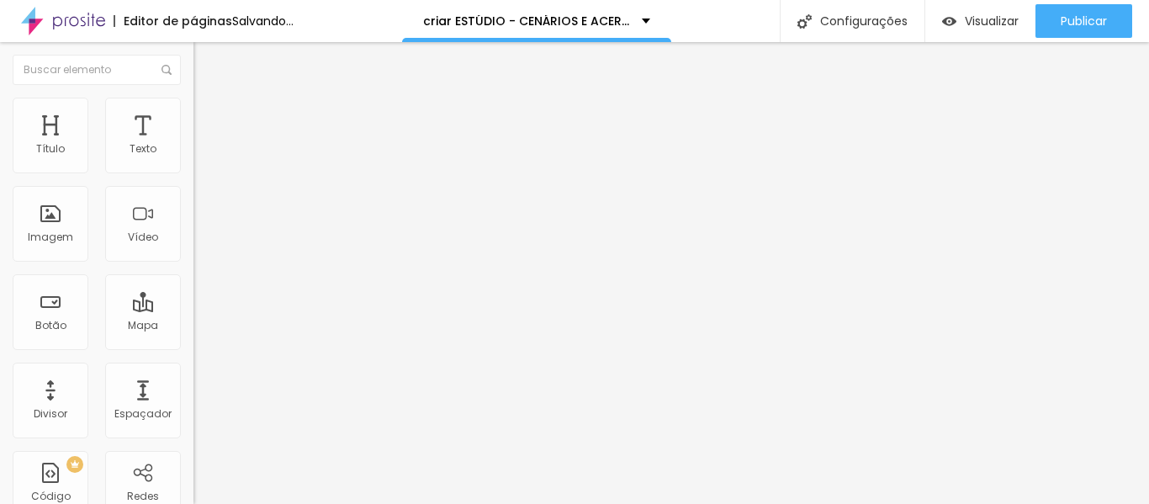
click at [285, 145] on span at bounding box center [290, 137] width 10 height 14
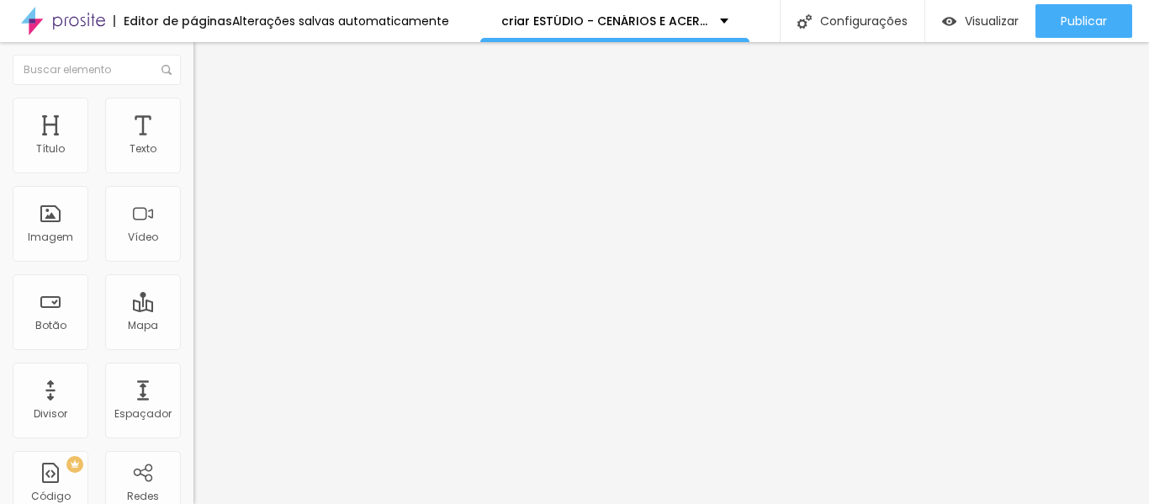
click at [193, 145] on span "Adicionar imagem" at bounding box center [247, 137] width 109 height 14
drag, startPoint x: 146, startPoint y: 351, endPoint x: 131, endPoint y: 382, distance: 34.6
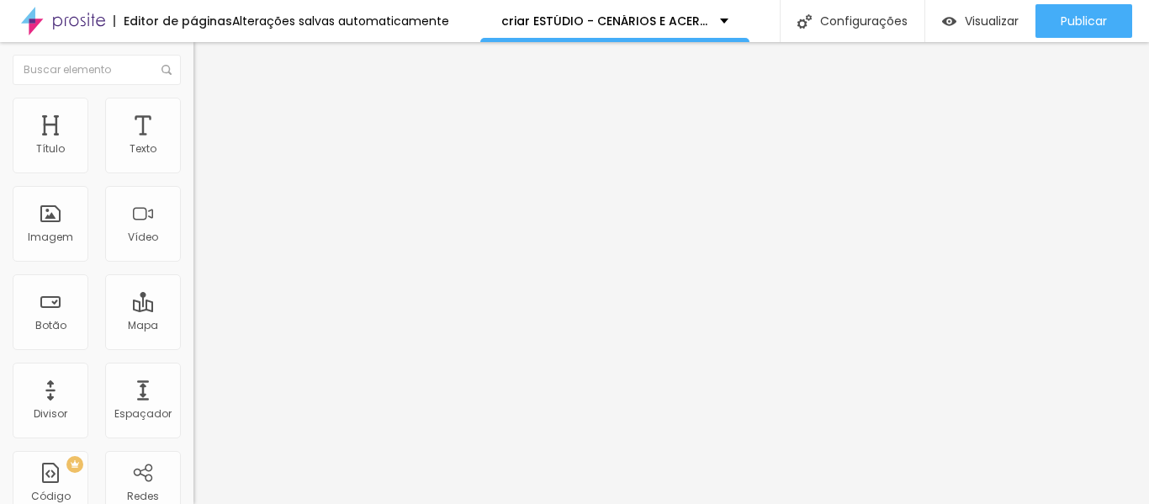
click at [193, 241] on div "Alinhamento" at bounding box center [289, 216] width 193 height 50
click at [193, 308] on div "Proporção 1:1 Quadrado Cinema 16:9 Padrão 4:3 Quadrado 1:1 Original" at bounding box center [289, 274] width 193 height 66
click at [193, 263] on span "1:1 Quadrado" at bounding box center [226, 256] width 66 height 14
click at [193, 308] on div "Original" at bounding box center [289, 303] width 193 height 10
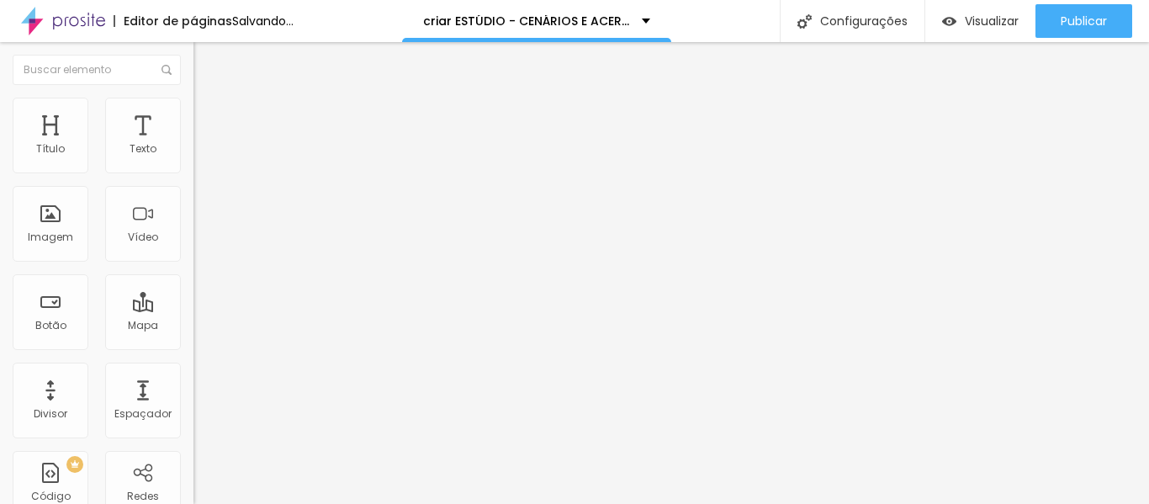
click at [193, 145] on span "Adicionar imagem" at bounding box center [247, 137] width 109 height 14
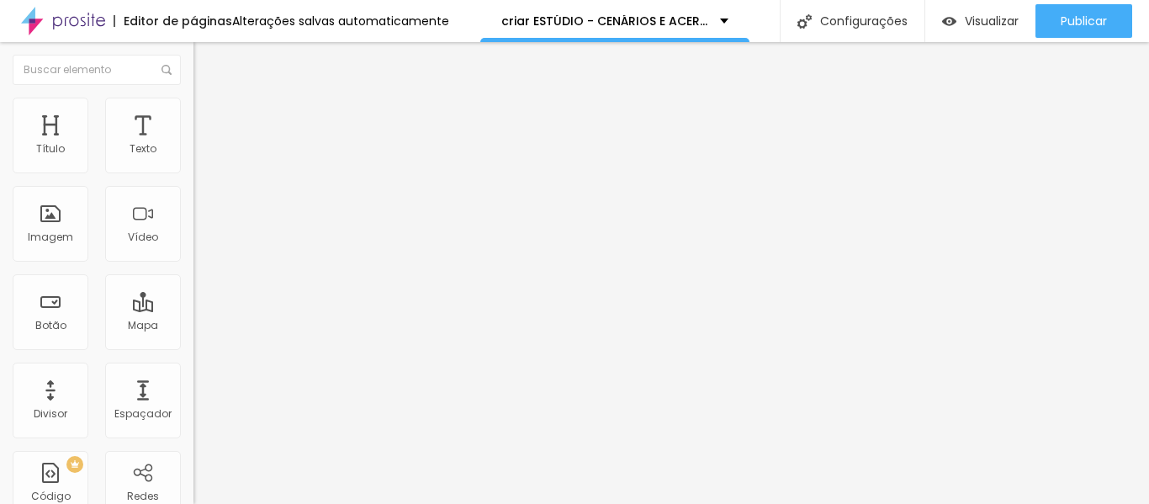
click at [193, 145] on span "Adicionar imagem" at bounding box center [247, 137] width 109 height 14
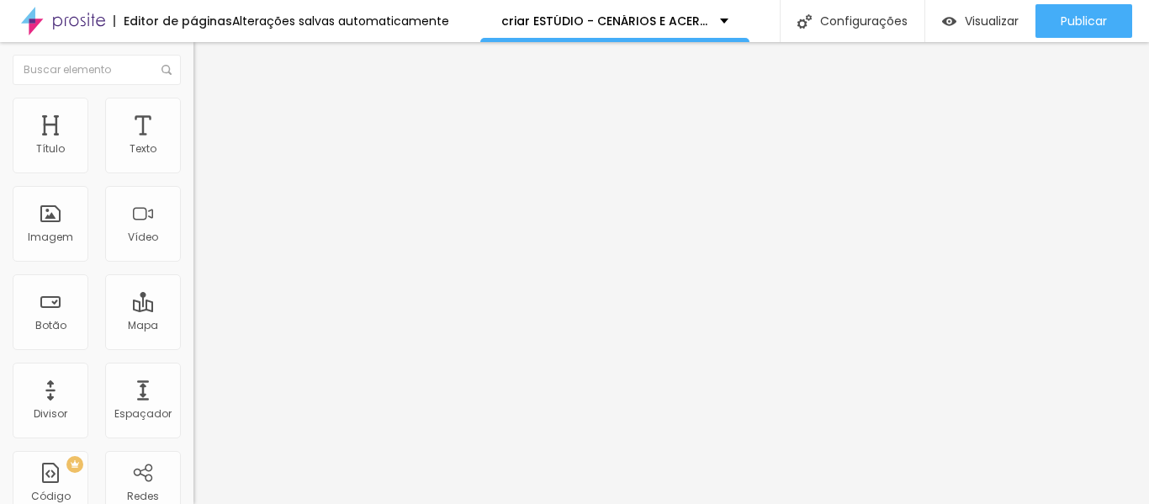
click at [193, 145] on span "Adicionar imagem" at bounding box center [247, 137] width 109 height 14
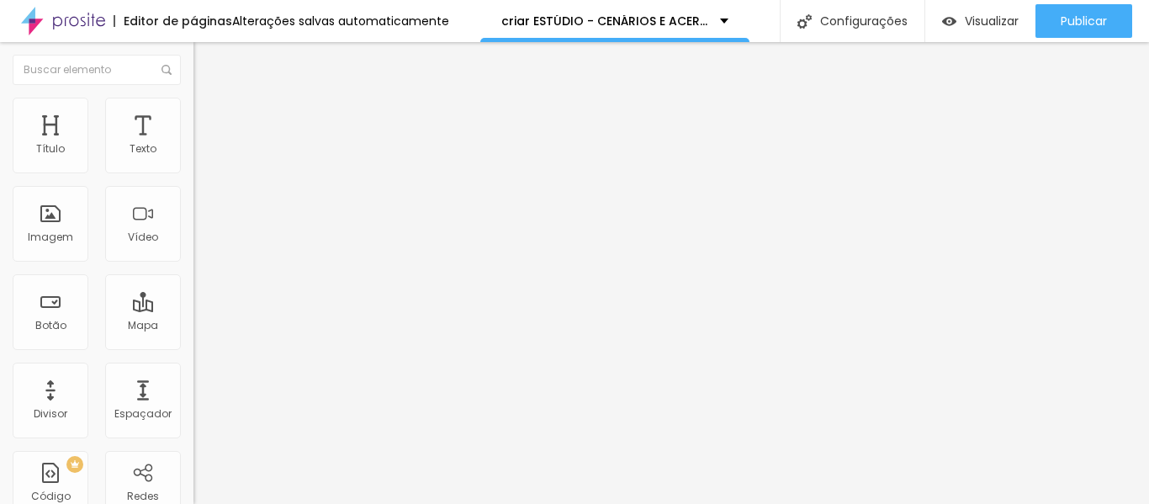
click at [193, 143] on div "Adicionar imagem" at bounding box center [289, 137] width 193 height 12
click at [193, 145] on span "Adicionar imagem" at bounding box center [247, 137] width 109 height 14
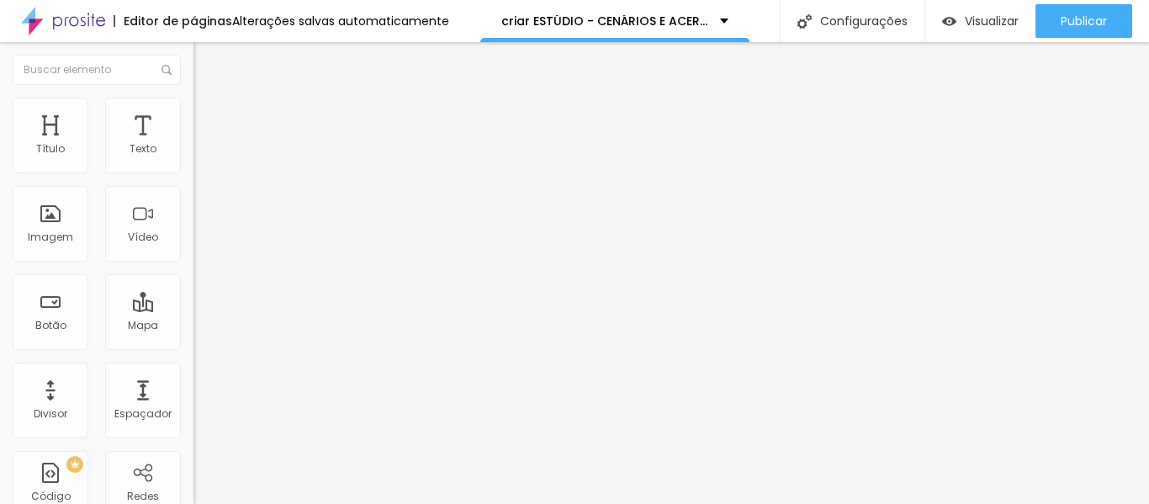
click at [193, 145] on span "Adicionar imagem" at bounding box center [247, 137] width 109 height 14
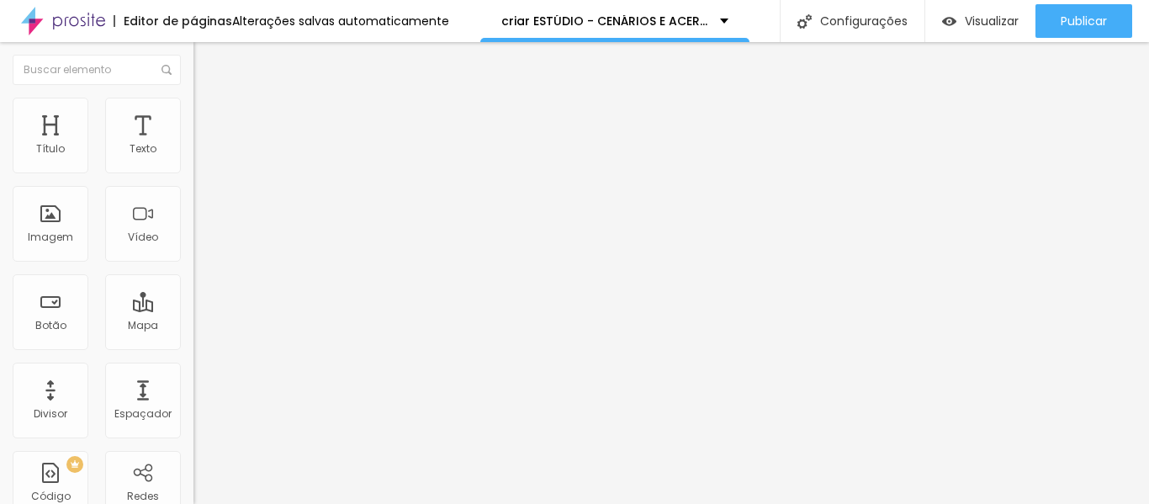
click at [193, 278] on div "Editar Coluna Conteúdo Estilo Avançado Alinhamento" at bounding box center [289, 273] width 193 height 462
click at [206, 61] on div "Editar Coluna" at bounding box center [258, 61] width 104 height 13
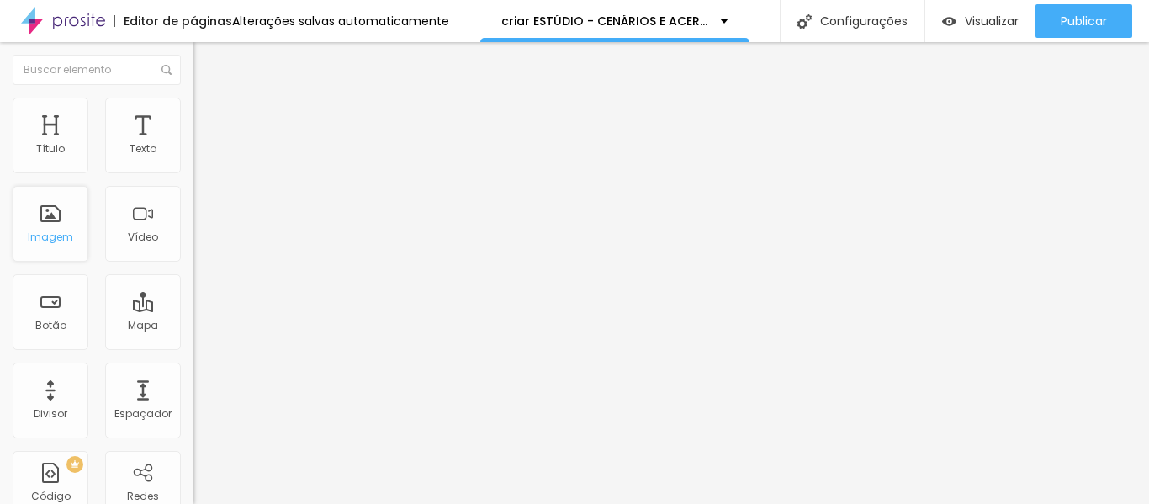
click at [78, 244] on div "Imagem" at bounding box center [51, 224] width 76 height 76
click at [193, 145] on span "Adicionar imagem" at bounding box center [247, 137] width 109 height 14
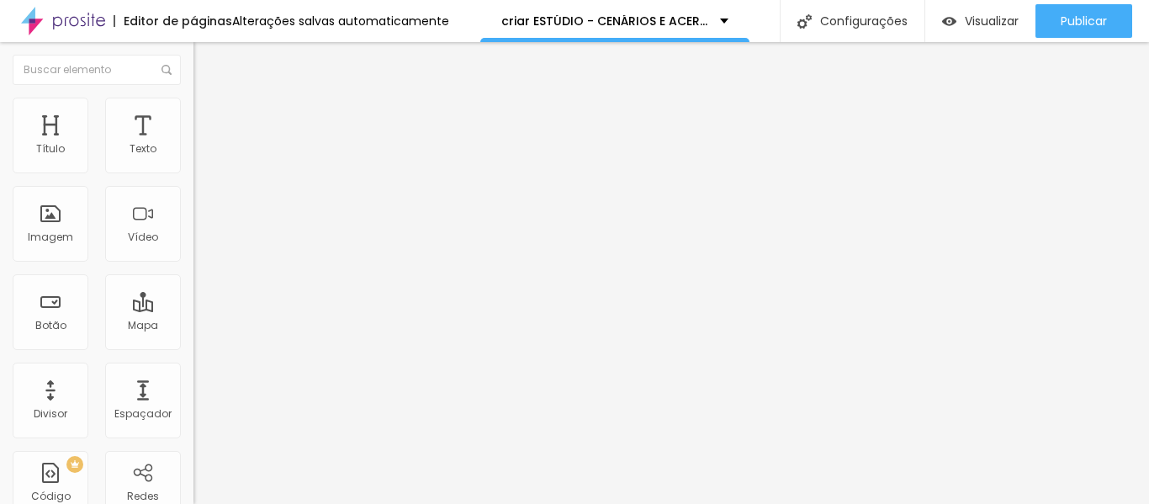
click at [193, 145] on span "Adicionar imagem" at bounding box center [247, 137] width 109 height 14
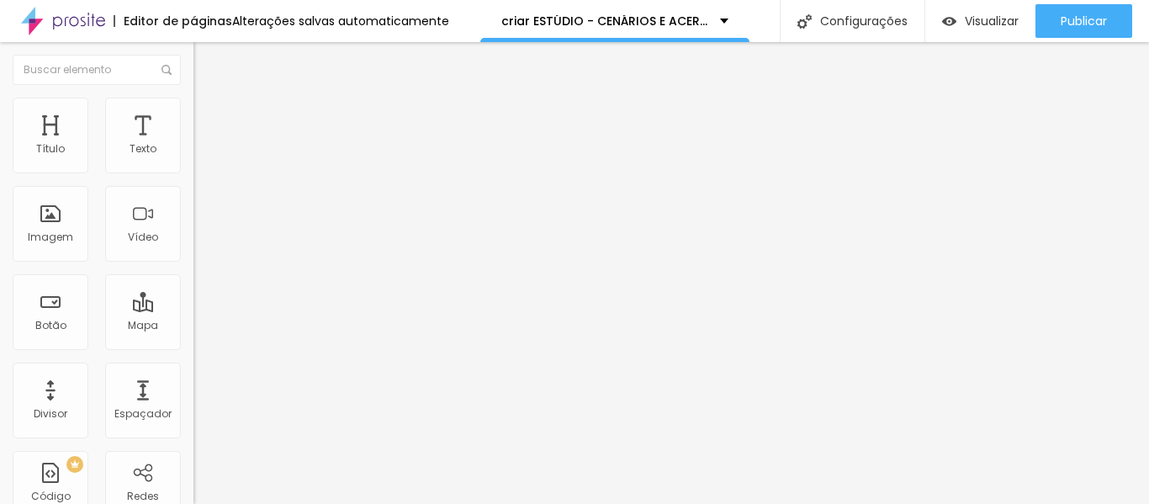
click at [193, 145] on span "Adicionar imagem" at bounding box center [247, 137] width 109 height 14
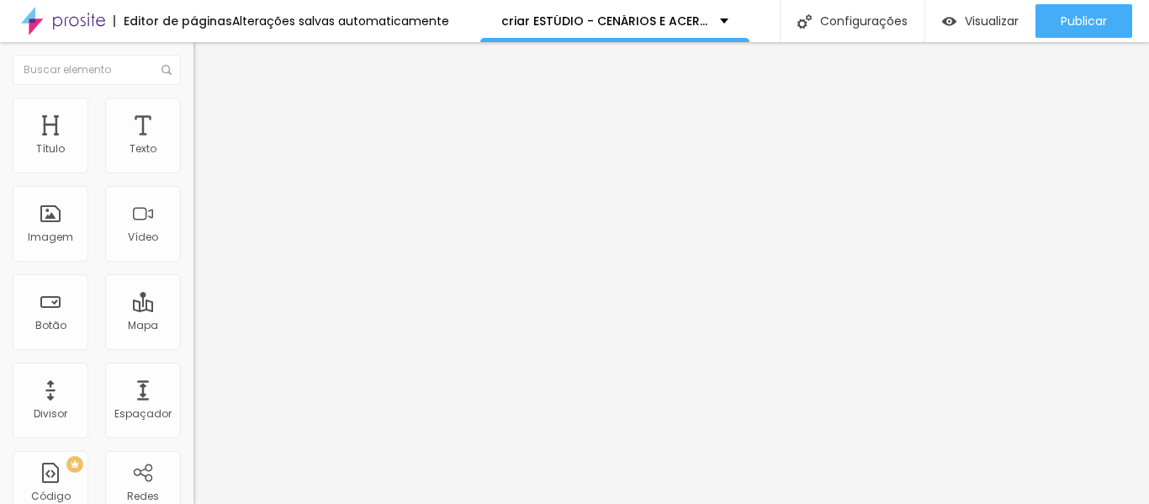
click at [200, 244] on icon "button" at bounding box center [205, 239] width 10 height 10
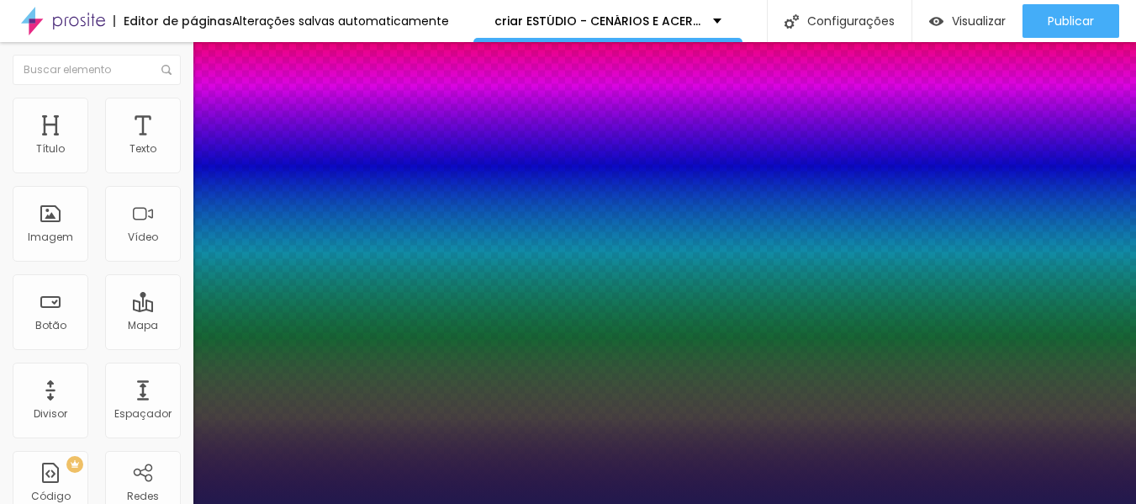
type input "1"
type input "8"
type input "2"
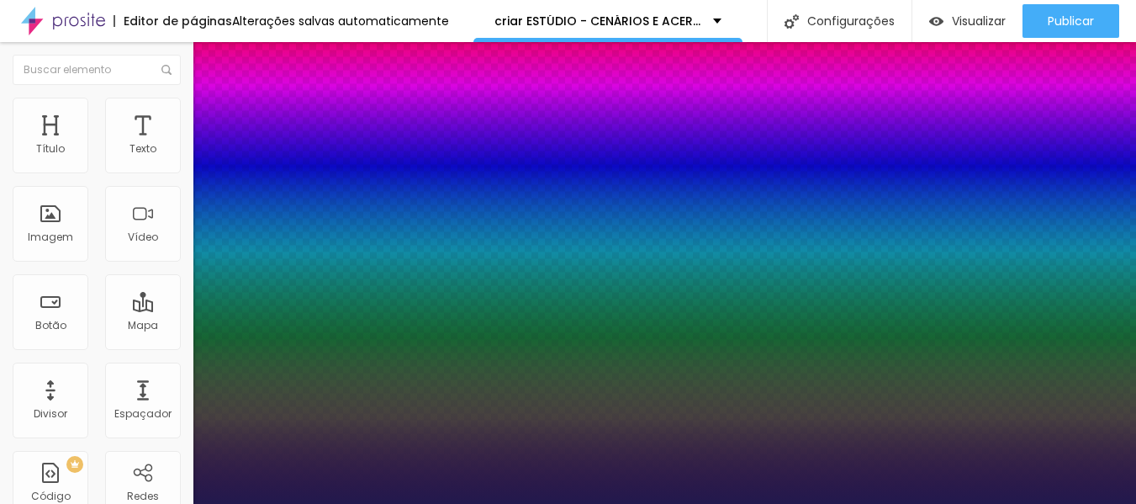
type input "1"
type input "20"
type input "1"
type input "20"
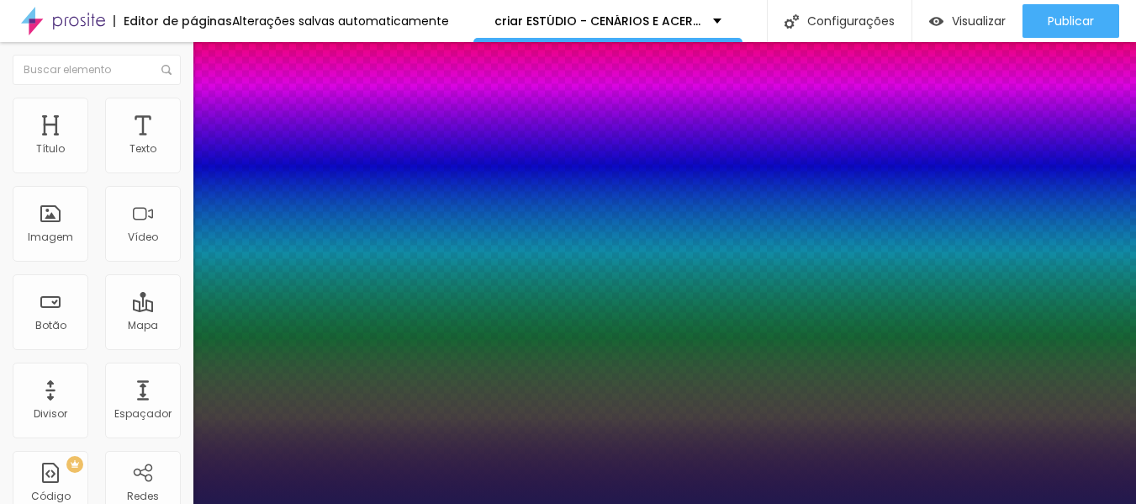
click at [559, 503] on div at bounding box center [568, 504] width 1136 height 0
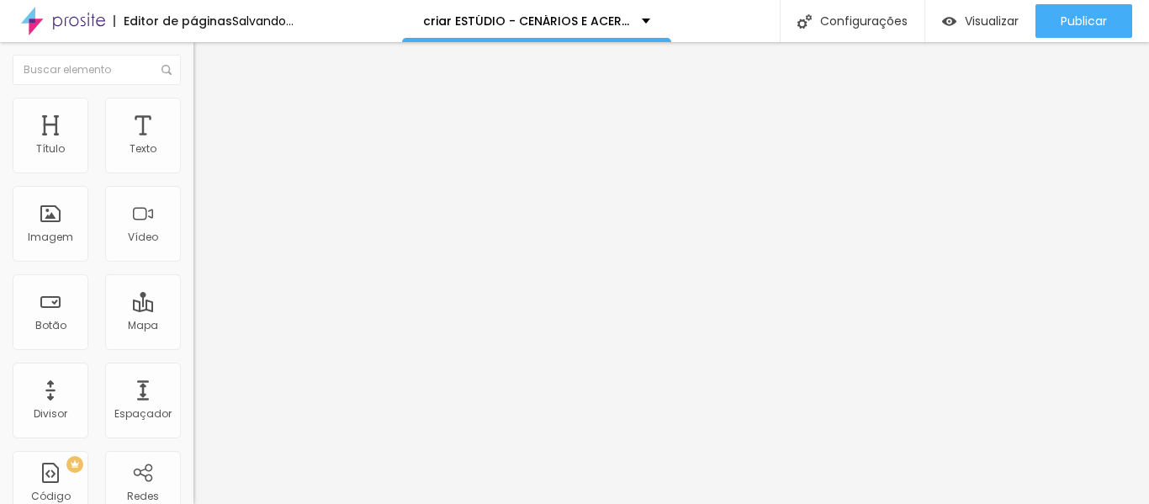
click at [206, 61] on div "Editar Título" at bounding box center [254, 61] width 96 height 13
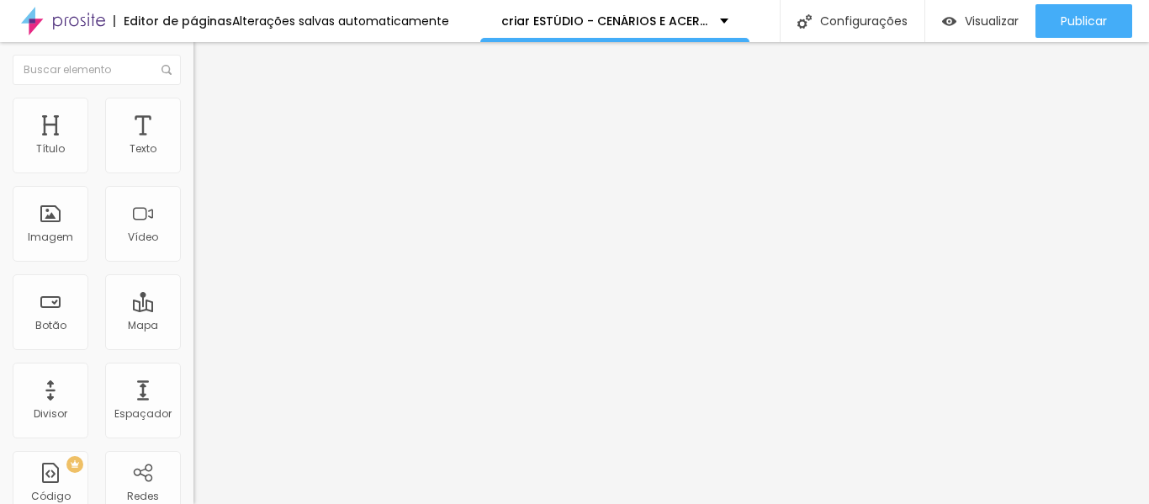
click at [193, 207] on div "Tipo Sólido Sólido Pontilhado Serrilhado Duplo Pata de cachorro Estrela Brilho …" at bounding box center [289, 240] width 193 height 117
click at [209, 116] on span "Estilo" at bounding box center [222, 109] width 26 height 14
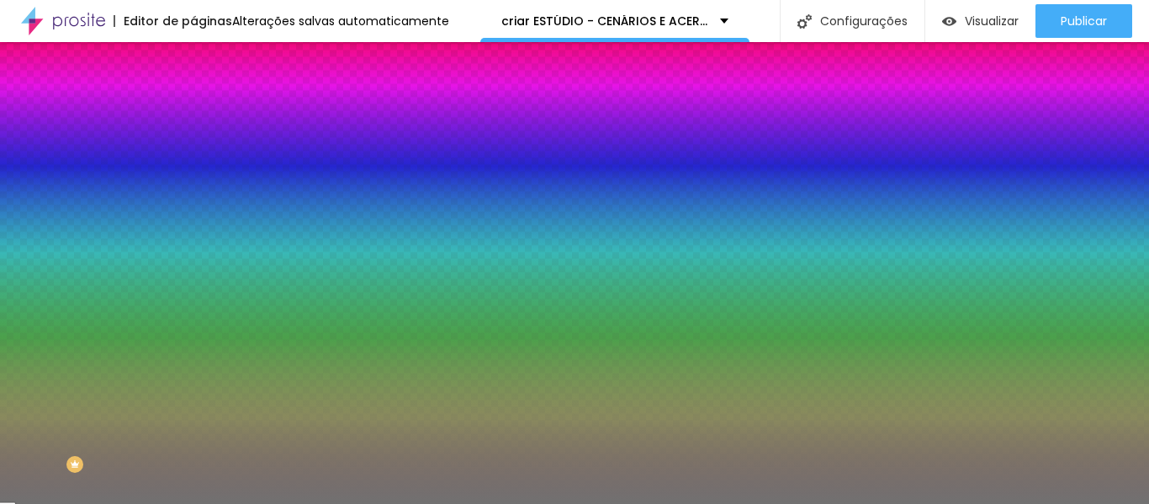
type input "14"
type input "11"
type input "10"
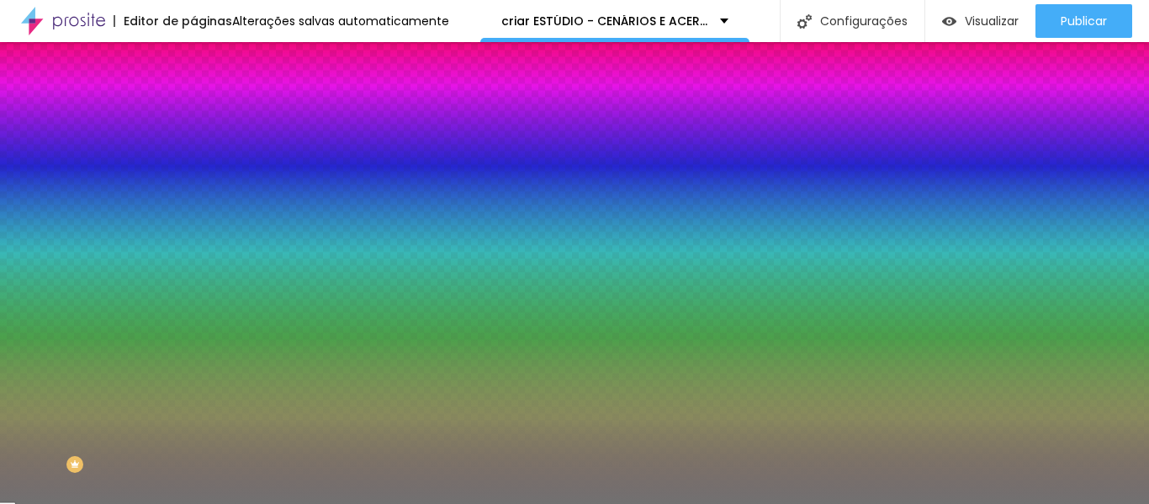
type input "10"
type input "12"
type input "14"
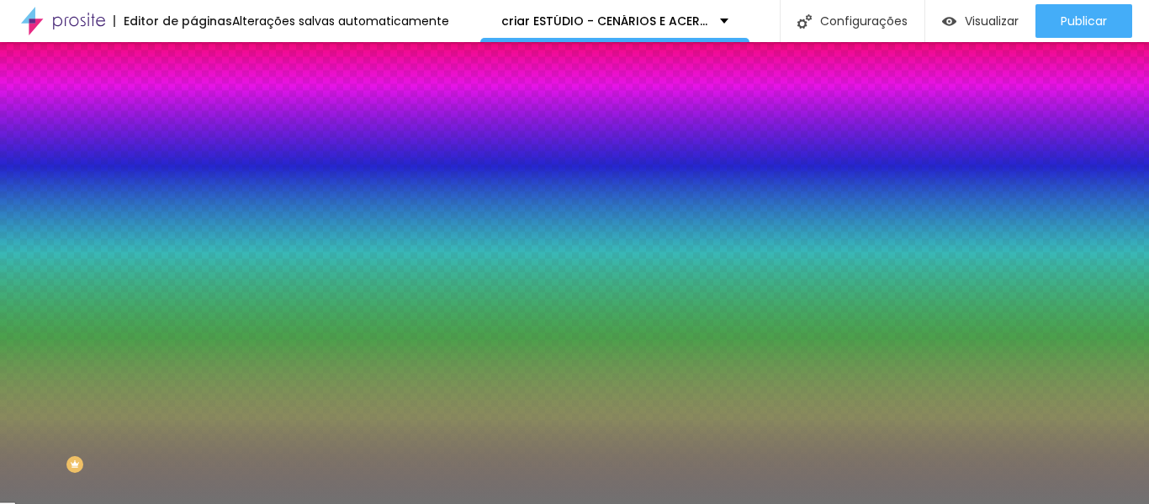
type input "15"
click at [193, 219] on input "range" at bounding box center [247, 211] width 109 height 13
type input "5"
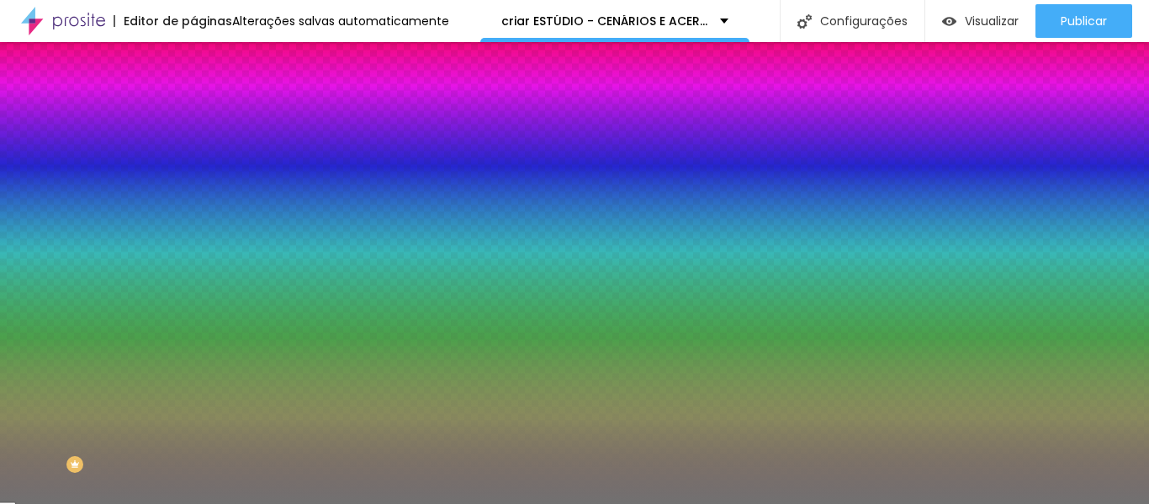
type input "4"
type input "3"
type input "2"
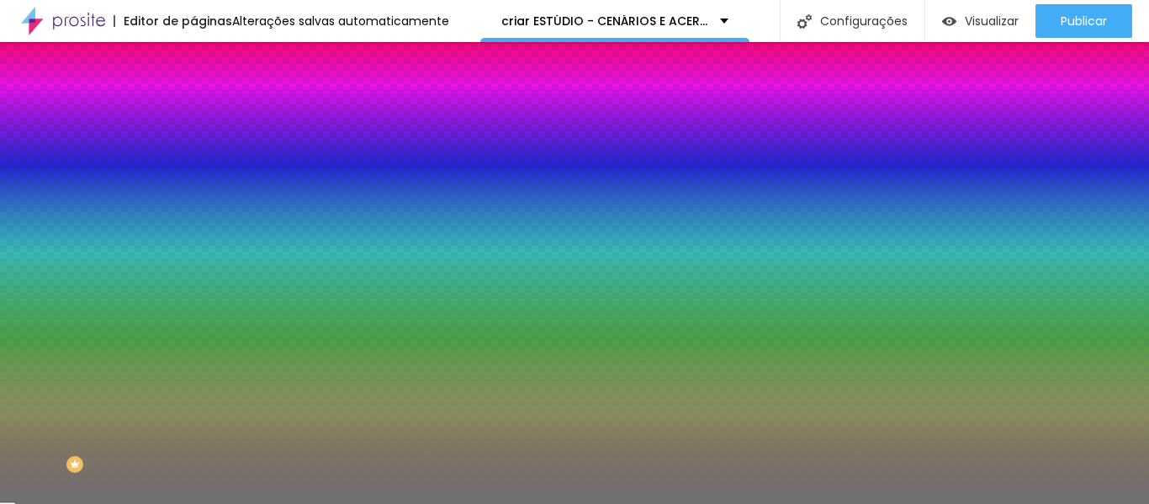
type input "2"
type input "1"
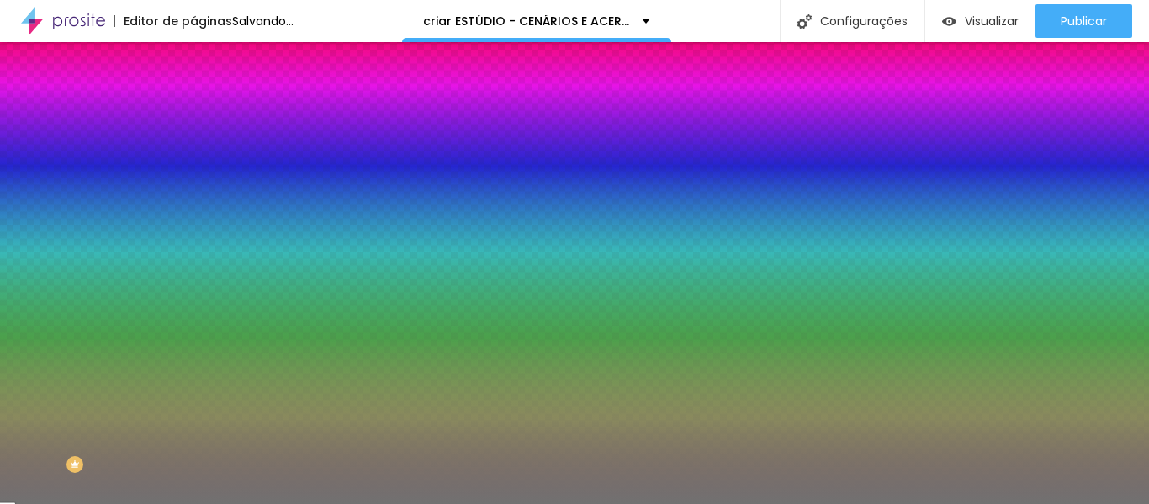
drag, startPoint x: 42, startPoint y: 267, endPoint x: 15, endPoint y: 269, distance: 27.0
type input "1"
click at [193, 262] on input "range" at bounding box center [247, 254] width 109 height 13
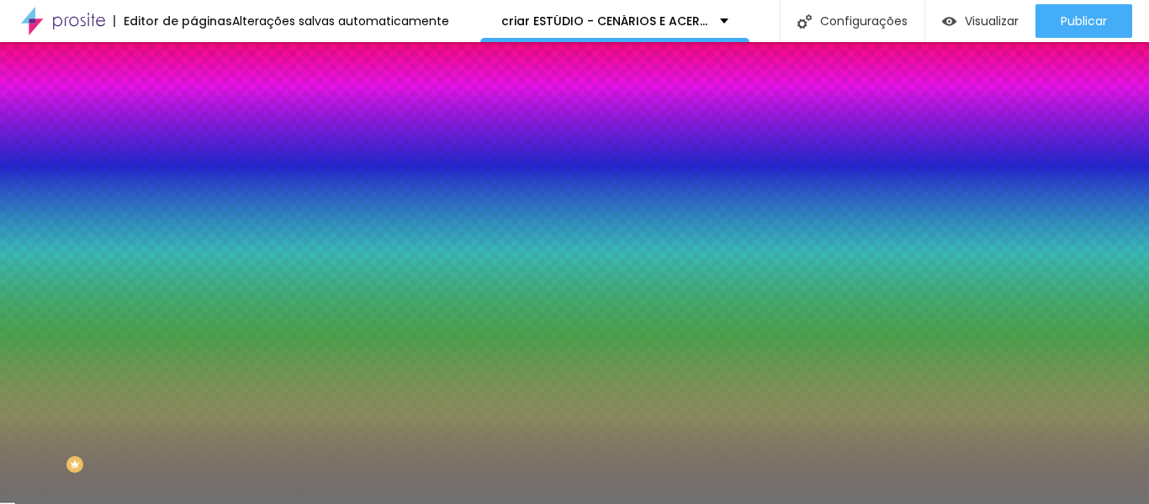
type input "14"
type input "15"
type input "16"
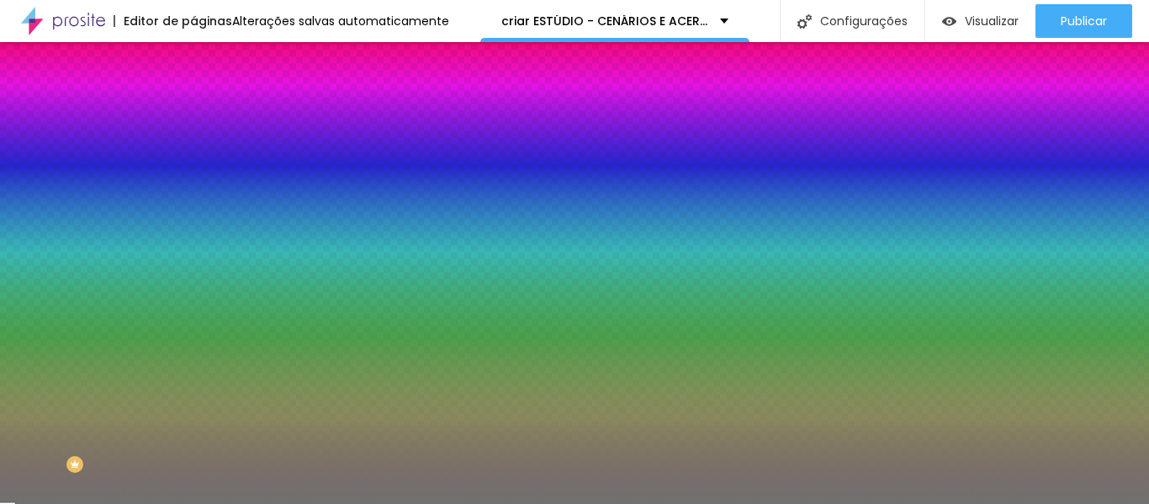
type input "16"
type input "17"
type input "18"
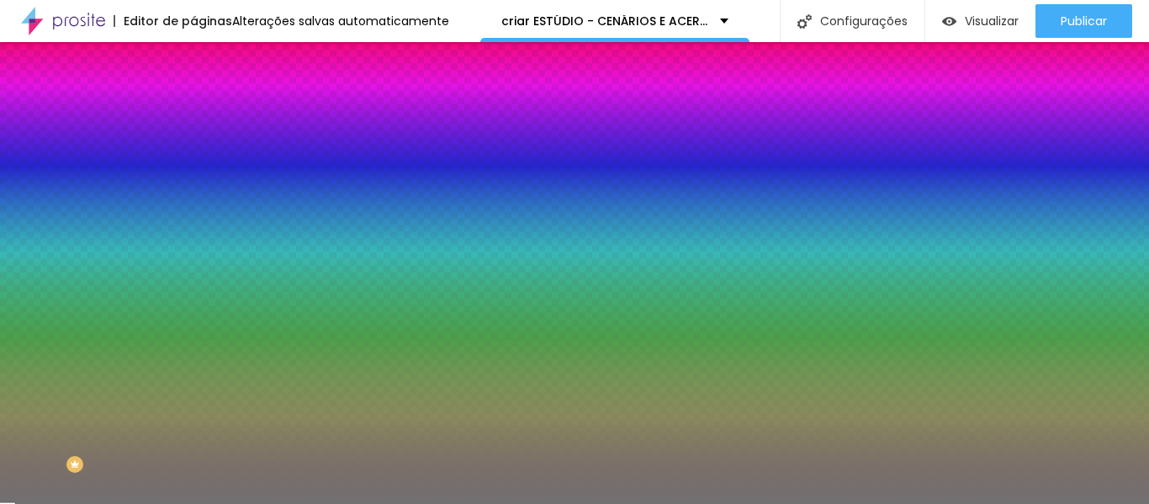
type input "19"
type input "20"
type input "21"
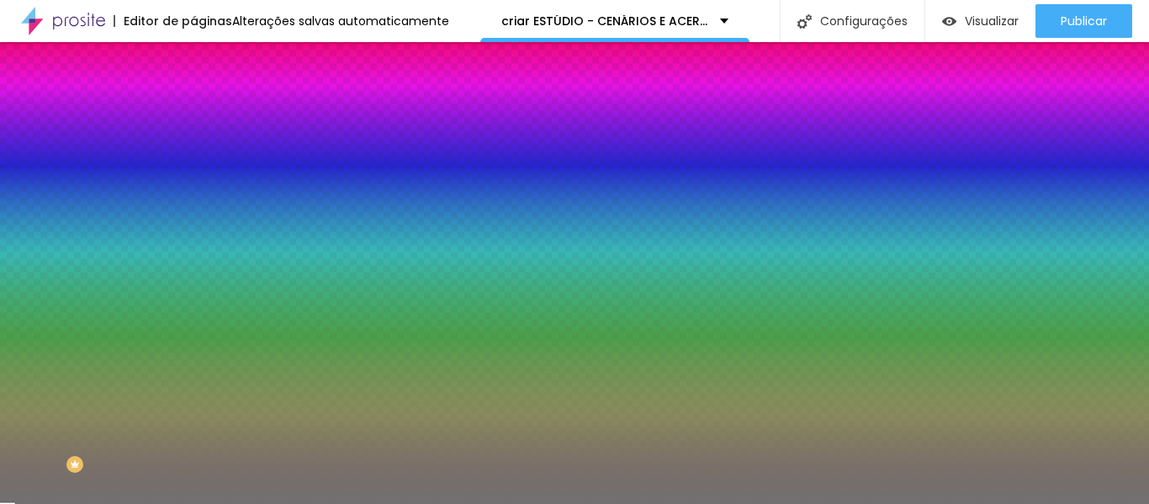
type input "21"
type input "22"
type input "26"
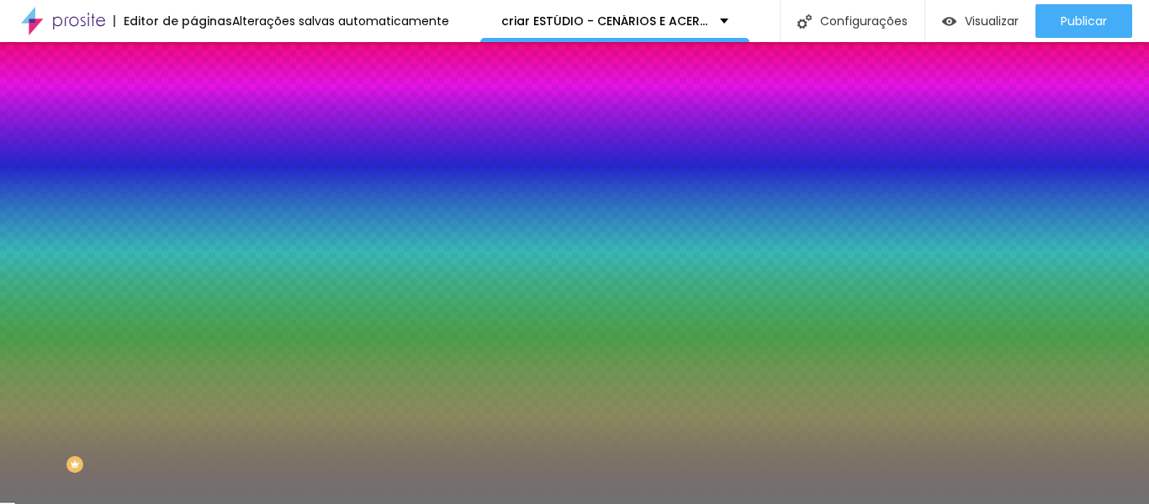
type input "29"
type input "50"
type input "58"
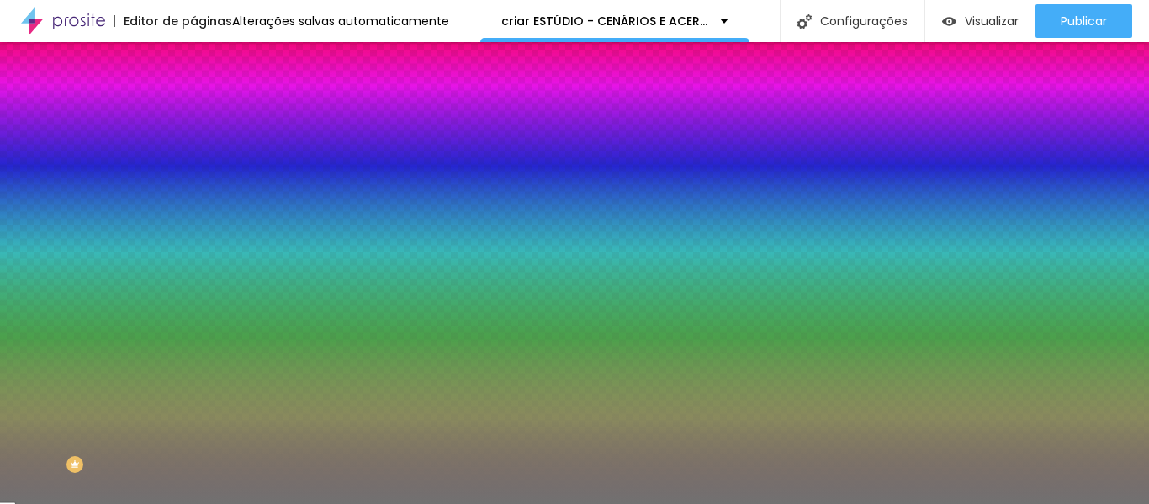
type input "58"
type input "60"
type input "61"
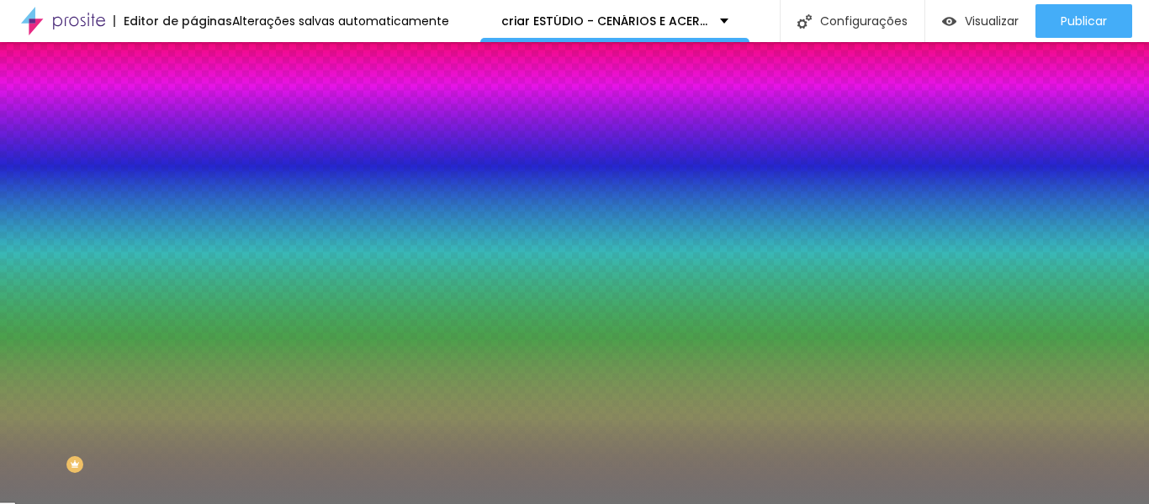
type input "65"
type input "70"
type input "73"
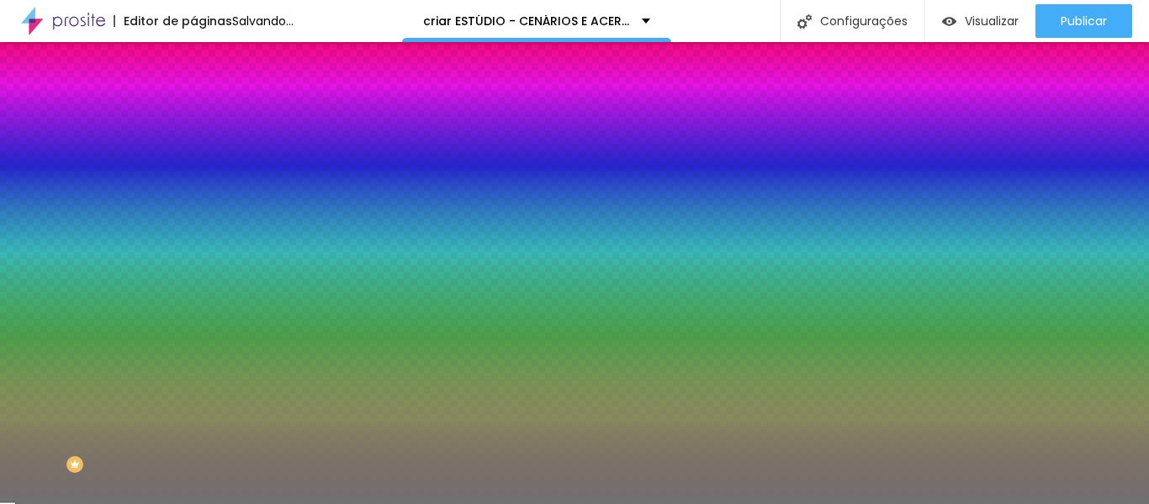
drag, startPoint x: 26, startPoint y: 216, endPoint x: 129, endPoint y: 246, distance: 107.0
type input "73"
click at [193, 219] on input "range" at bounding box center [247, 211] width 109 height 13
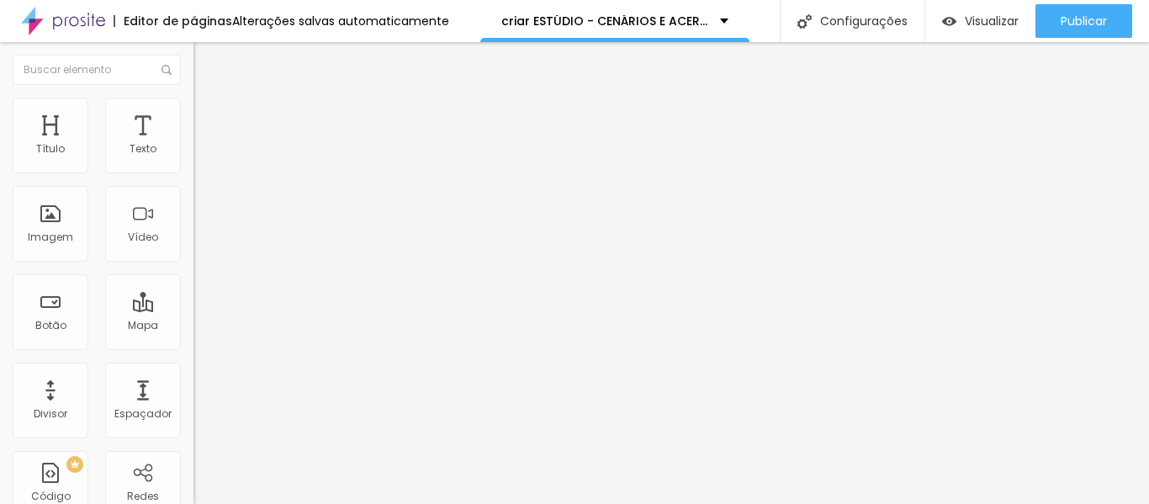
click at [206, 68] on div "Editar Título" at bounding box center [254, 61] width 96 height 13
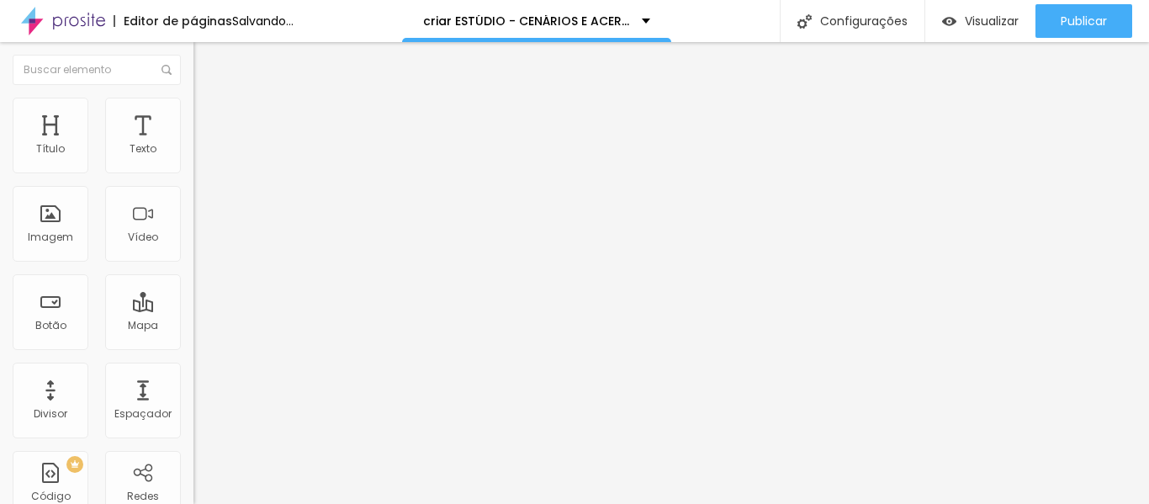
click at [193, 75] on button "Editar Coluna" at bounding box center [289, 61] width 193 height 39
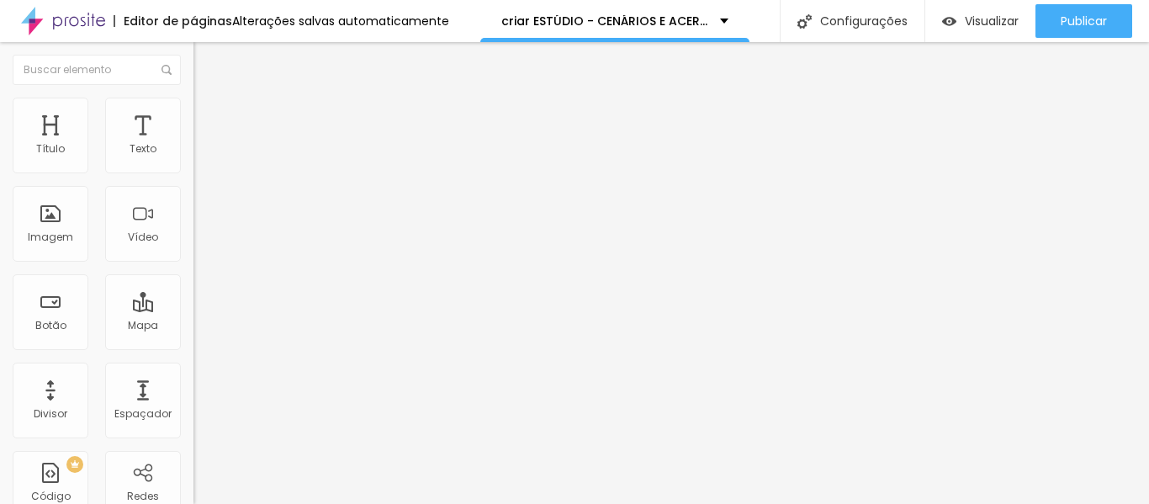
click at [193, 143] on div "Adicionar imagem" at bounding box center [289, 137] width 193 height 12
click at [193, 145] on span "Adicionar imagem" at bounding box center [247, 137] width 109 height 14
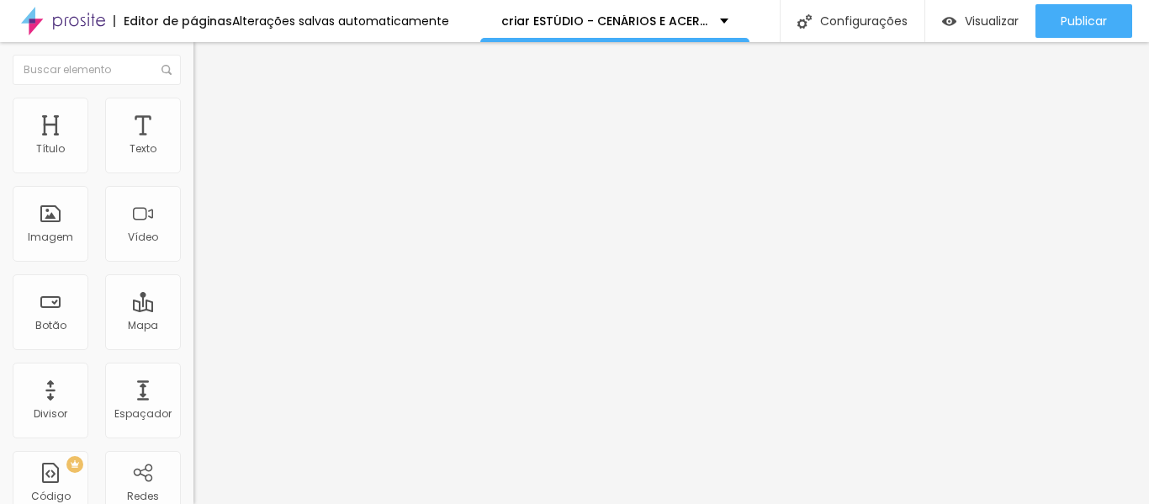
click at [75, 240] on div "Imagem" at bounding box center [51, 224] width 76 height 76
click at [193, 145] on span "Adicionar imagem" at bounding box center [247, 137] width 109 height 14
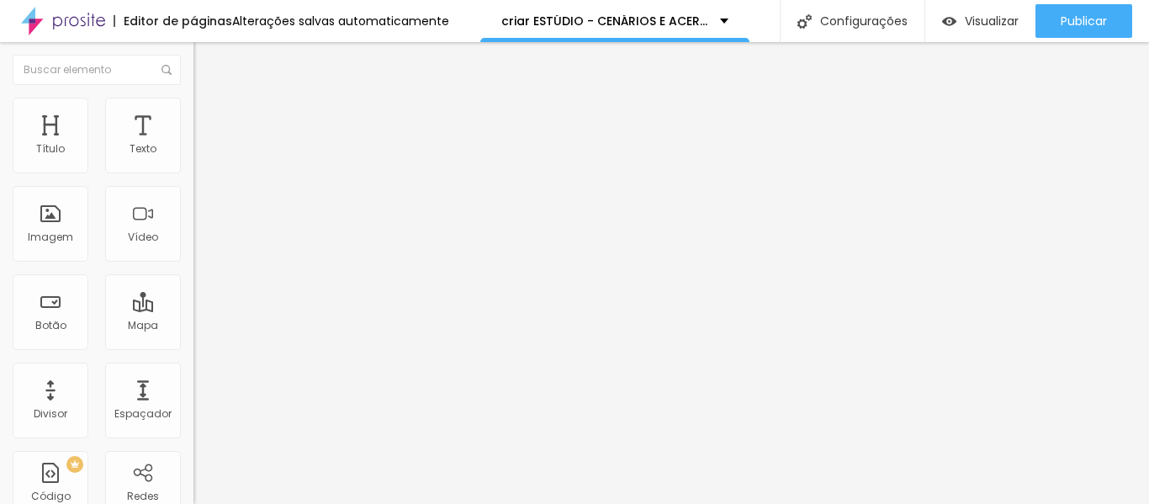
click at [193, 141] on img at bounding box center [198, 136] width 10 height 10
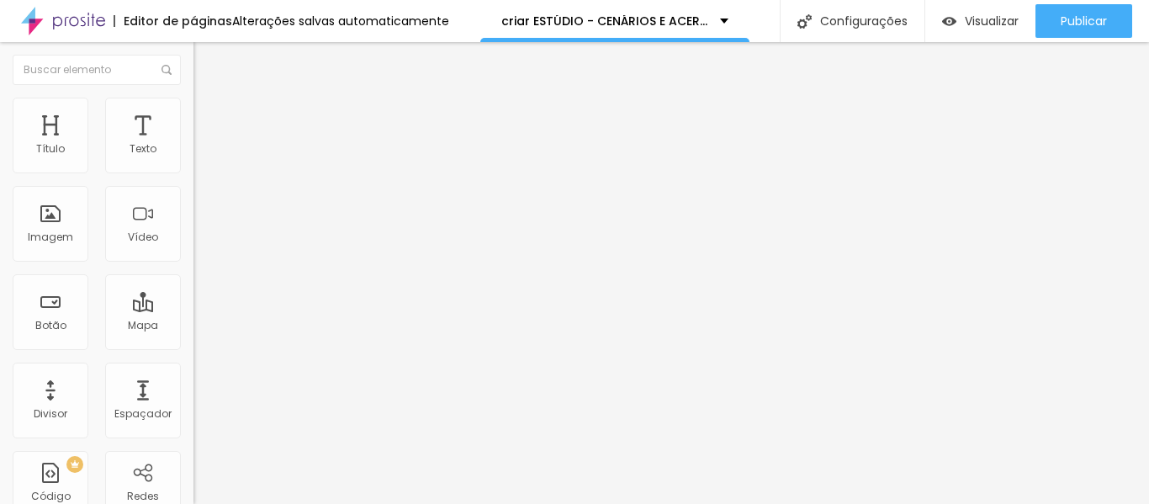
click at [193, 145] on span "Trocar imagem" at bounding box center [239, 137] width 92 height 14
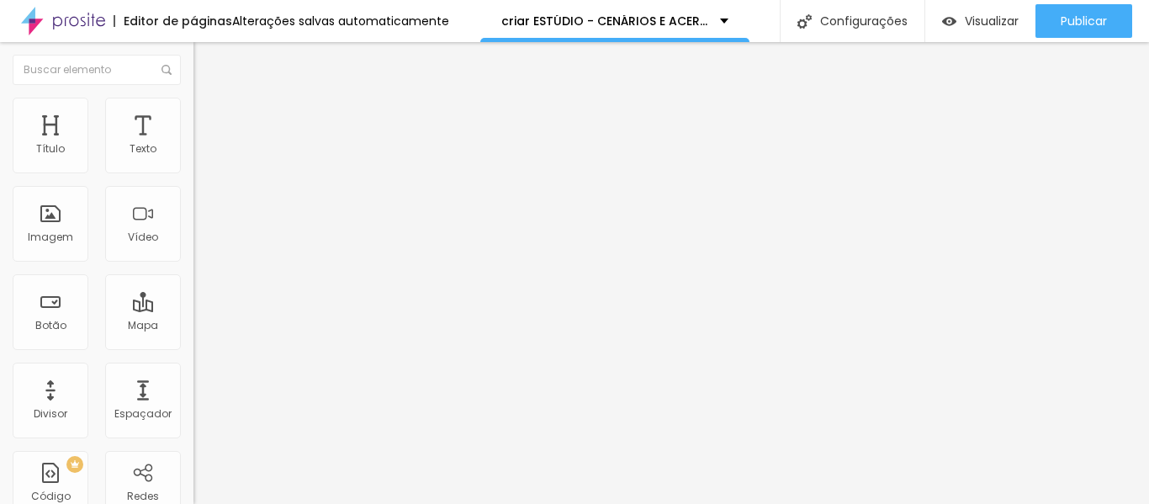
click at [193, 145] on span "Adicionar imagem" at bounding box center [247, 137] width 109 height 14
click at [193, 143] on div "Adicionar imagem" at bounding box center [289, 137] width 193 height 12
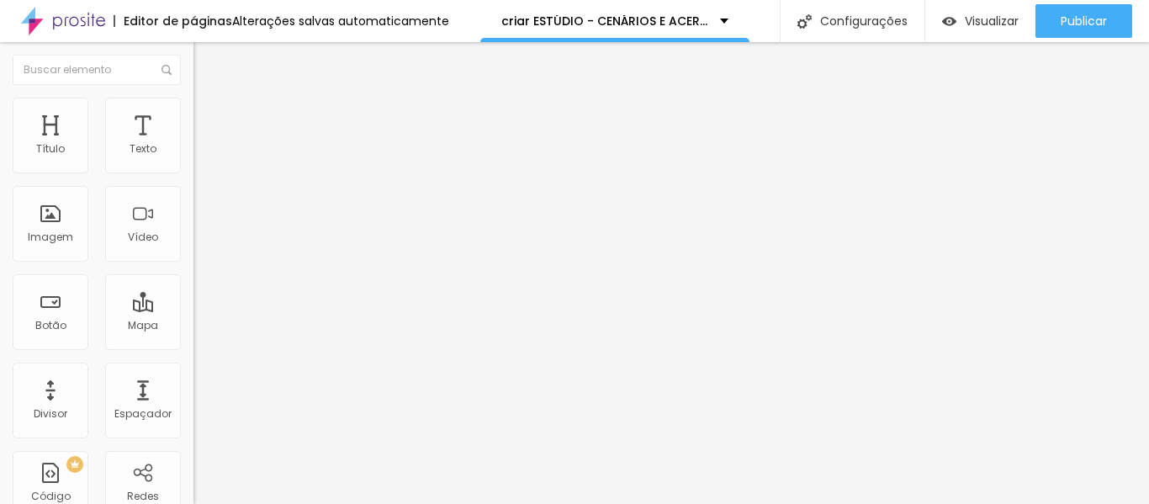
click at [193, 145] on span "Adicionar imagem" at bounding box center [247, 137] width 109 height 14
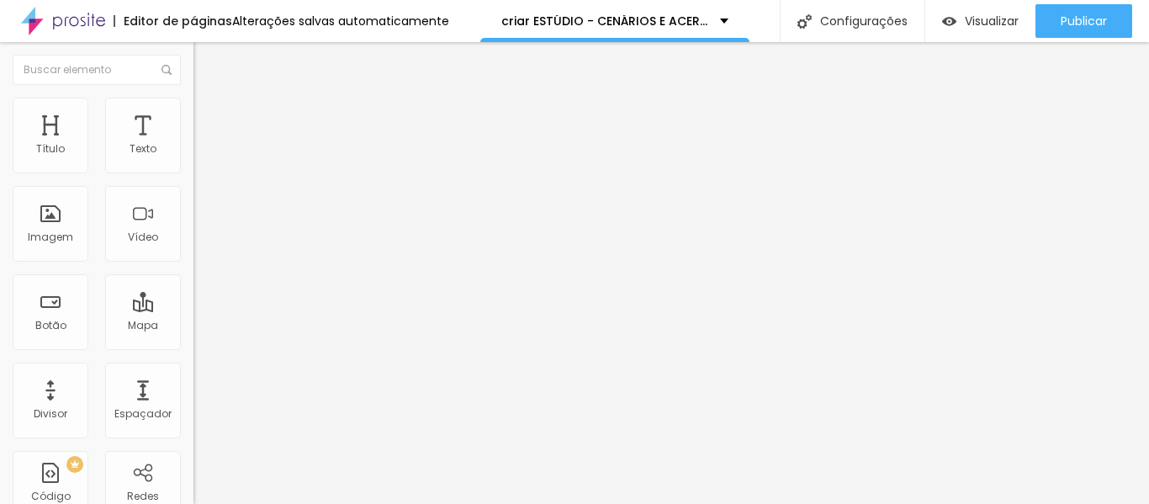
click at [193, 145] on span "Adicionar imagem" at bounding box center [247, 137] width 109 height 14
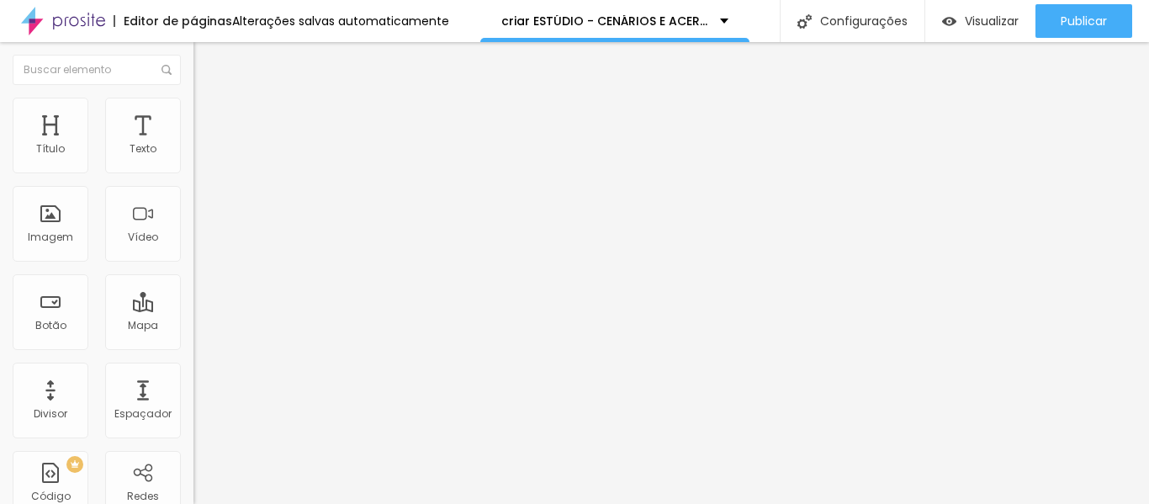
click at [193, 143] on div "Adicionar imagem" at bounding box center [289, 137] width 193 height 12
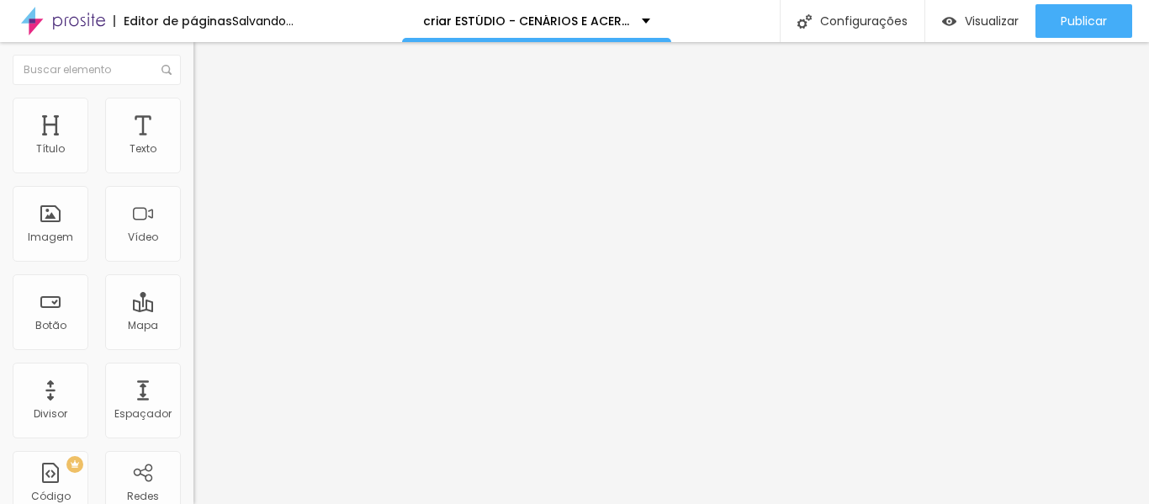
click at [193, 145] on span "Adicionar imagem" at bounding box center [247, 137] width 109 height 14
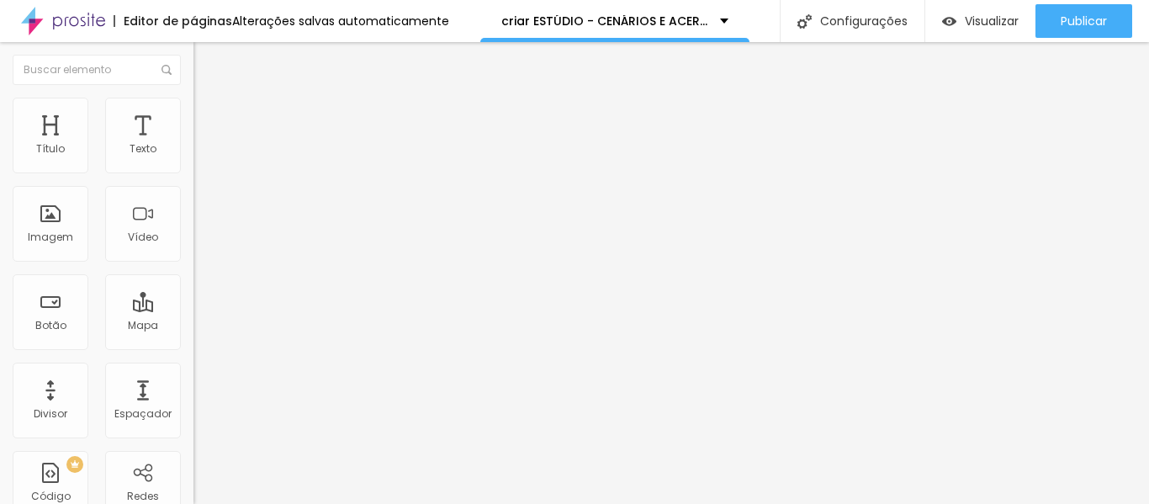
click at [193, 263] on span "Original" at bounding box center [213, 256] width 40 height 14
click at [193, 294] on span "Quadrado" at bounding box center [220, 286] width 55 height 14
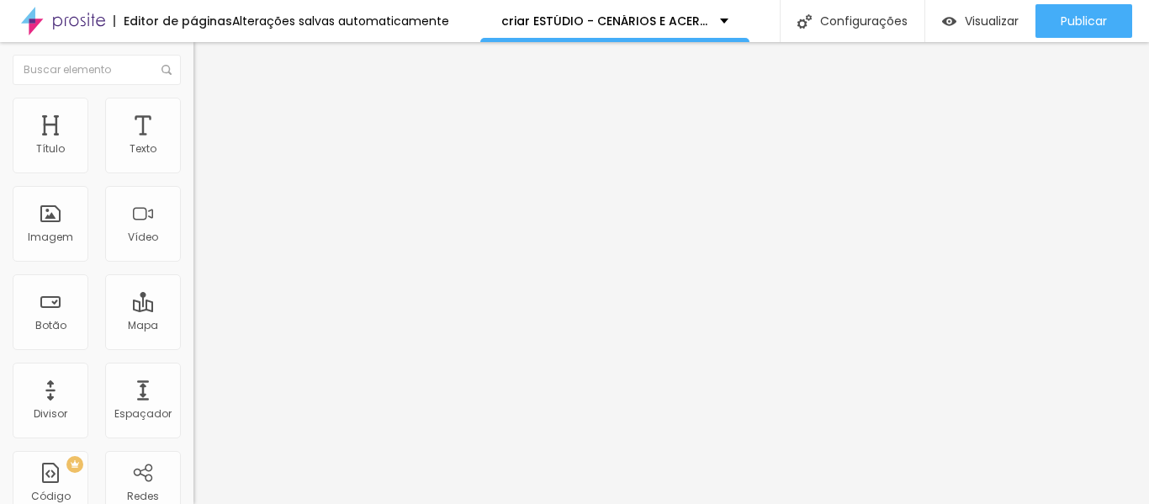
click at [193, 283] on span "Padrão" at bounding box center [212, 276] width 38 height 14
click at [193, 126] on ul "Conteúdo Estilo Avançado" at bounding box center [289, 106] width 193 height 50
click at [209, 116] on span "Estilo" at bounding box center [222, 109] width 26 height 14
type input "95"
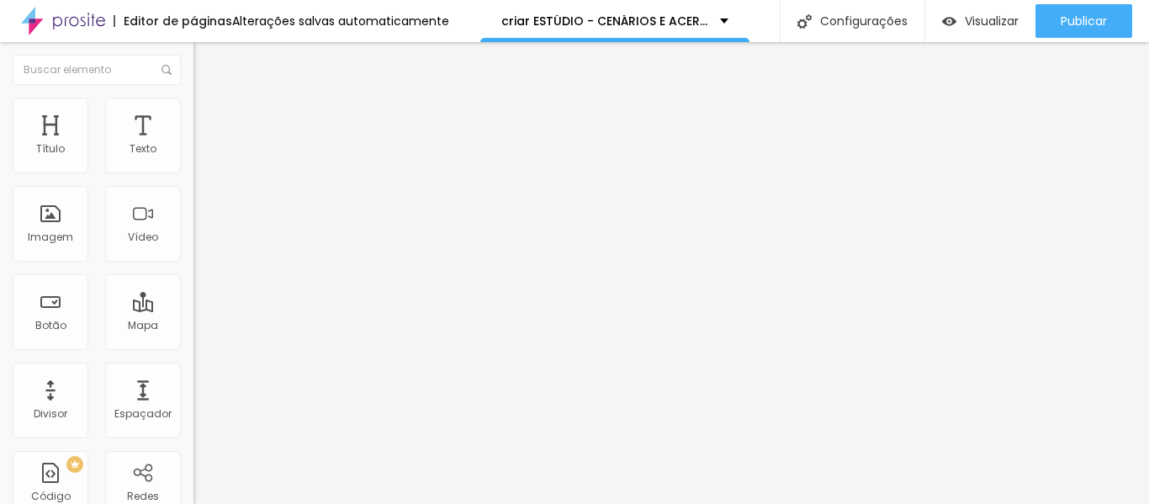
type input "90"
type input "85"
type input "90"
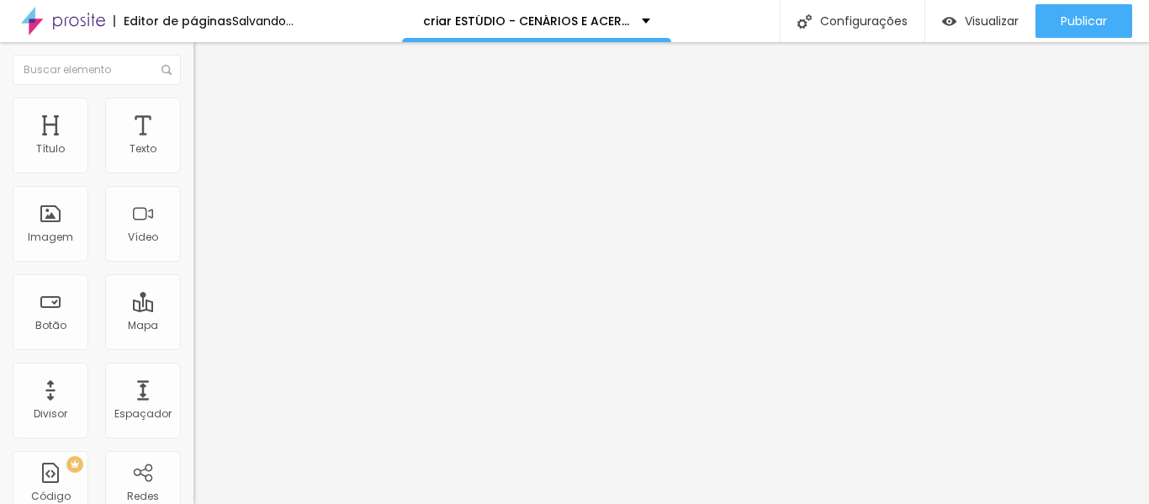
drag, startPoint x: 178, startPoint y: 181, endPoint x: 154, endPoint y: 183, distance: 24.5
type input "90"
click at [193, 172] on input "range" at bounding box center [247, 165] width 109 height 13
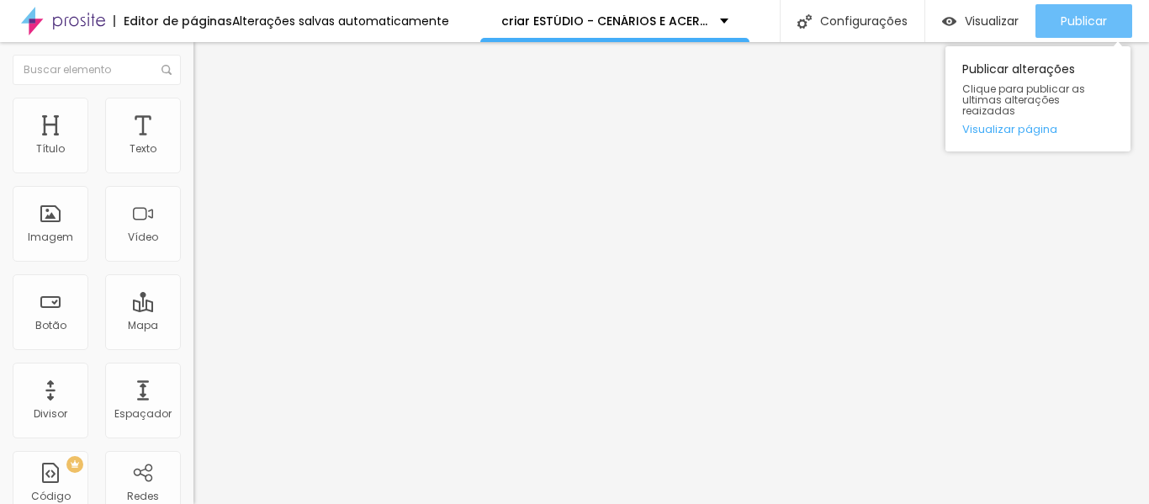
click at [1080, 28] on span "Publicar" at bounding box center [1084, 20] width 46 height 13
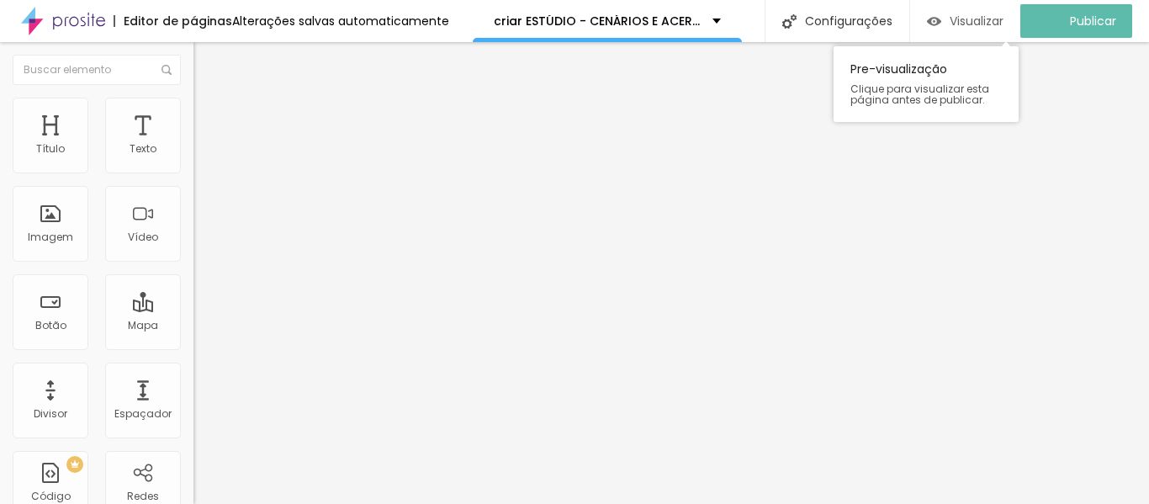
click at [1020, 34] on button "Visualizar" at bounding box center [965, 21] width 110 height 34
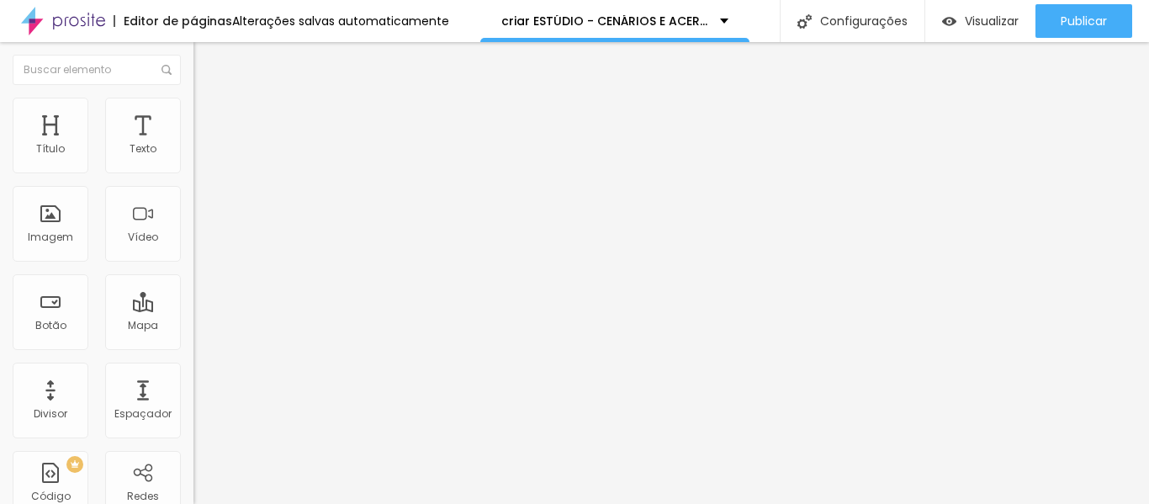
click at [193, 283] on div "Editar Texto Estilo Avançado Tipografia Voltar ao padrão Sombra DESATIVADO Volt…" at bounding box center [289, 273] width 193 height 462
